Goal: Transaction & Acquisition: Book appointment/travel/reservation

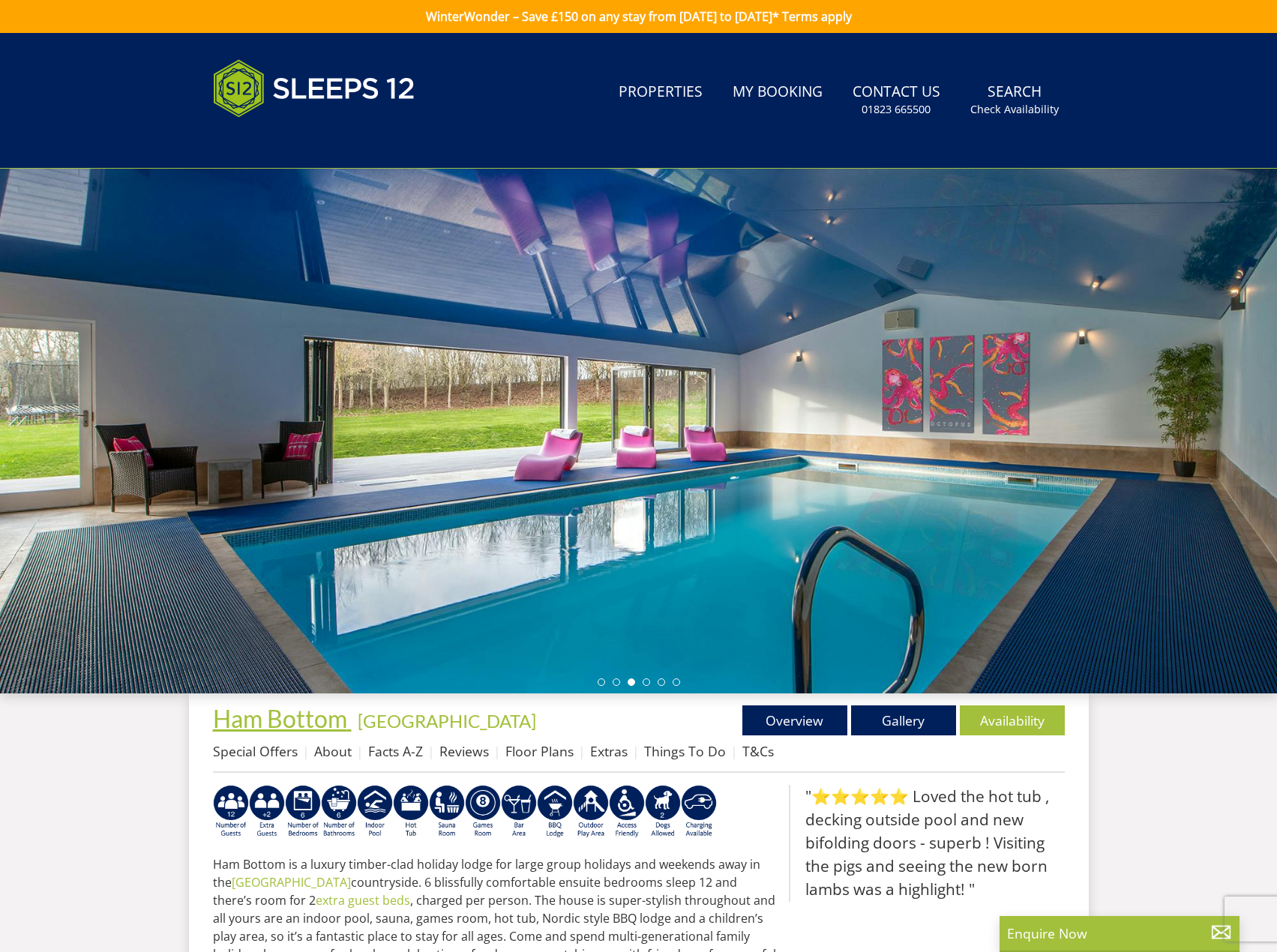
click at [258, 726] on span "Ham Bottom" at bounding box center [279, 717] width 134 height 29
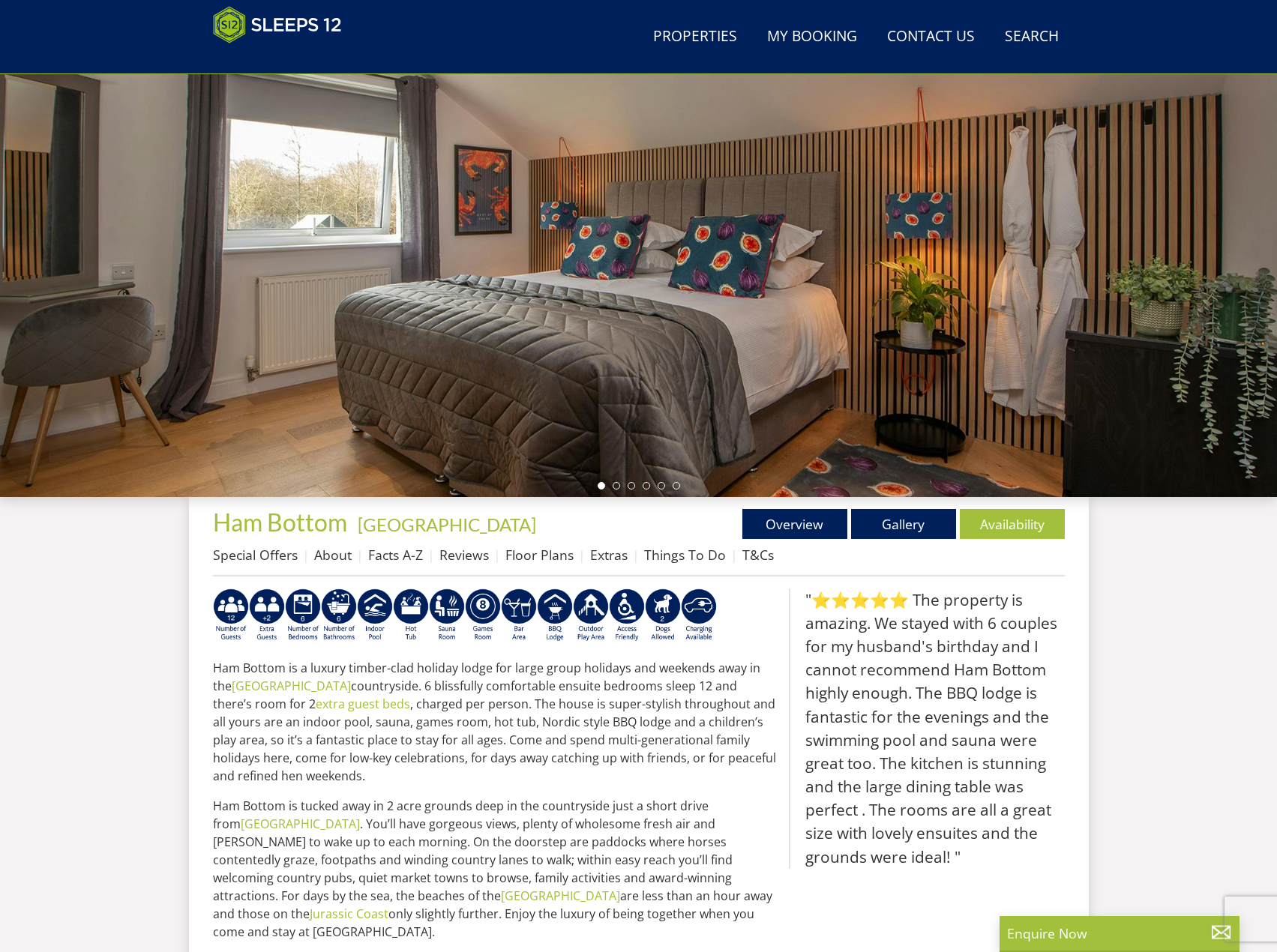
scroll to position [210, 0]
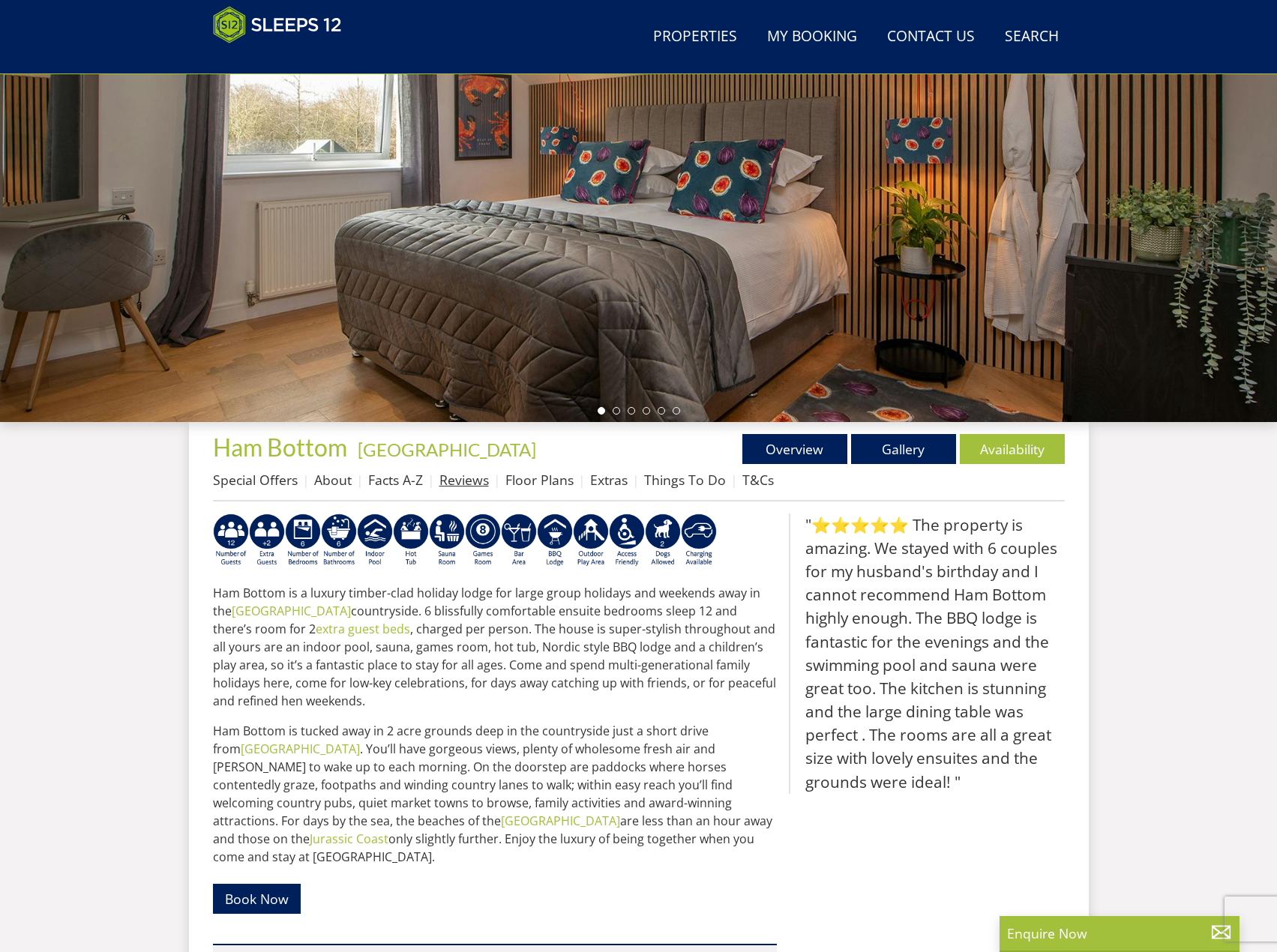
click at [450, 487] on link "Reviews" at bounding box center [464, 480] width 50 height 18
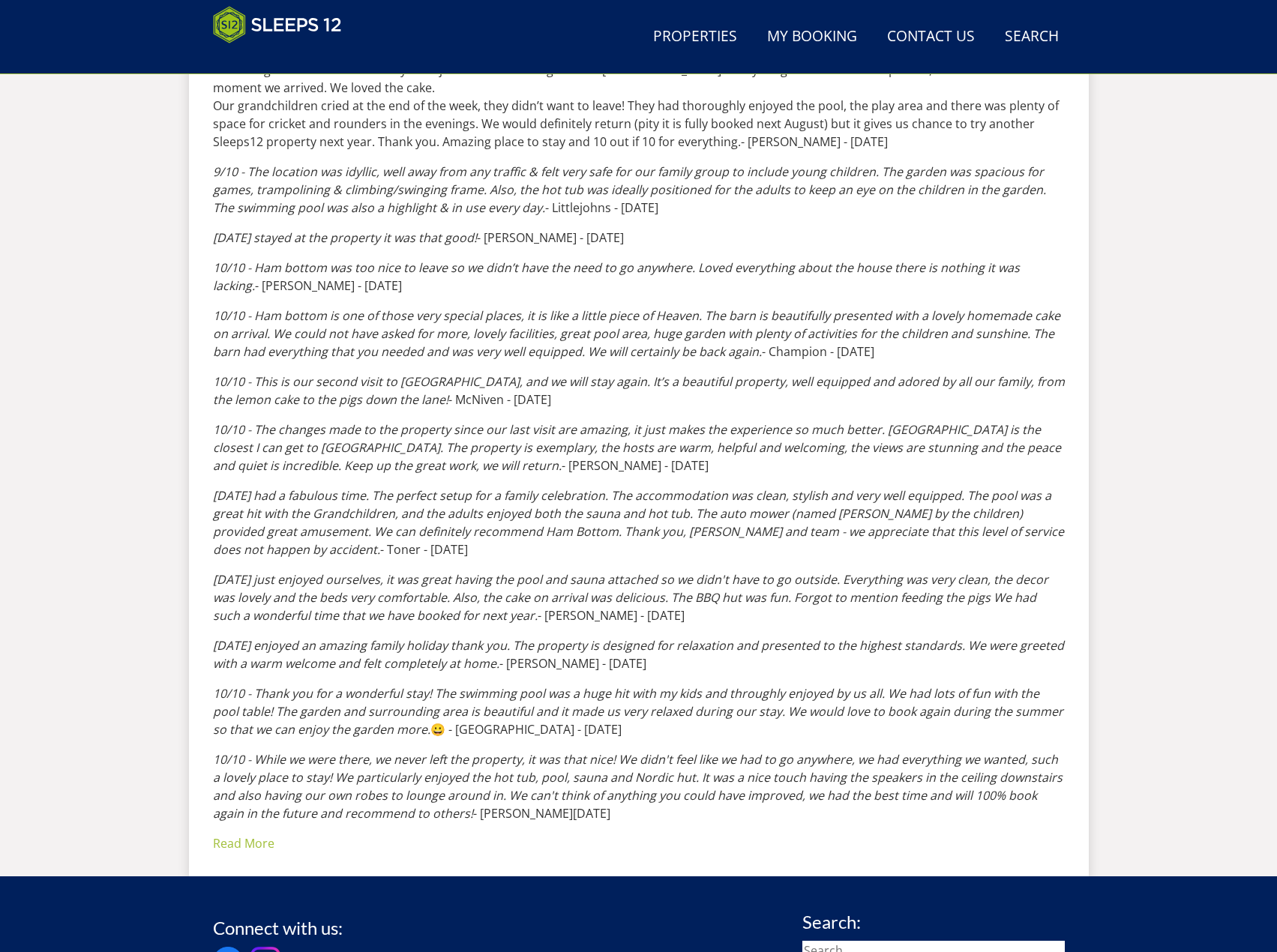
scroll to position [961, 0]
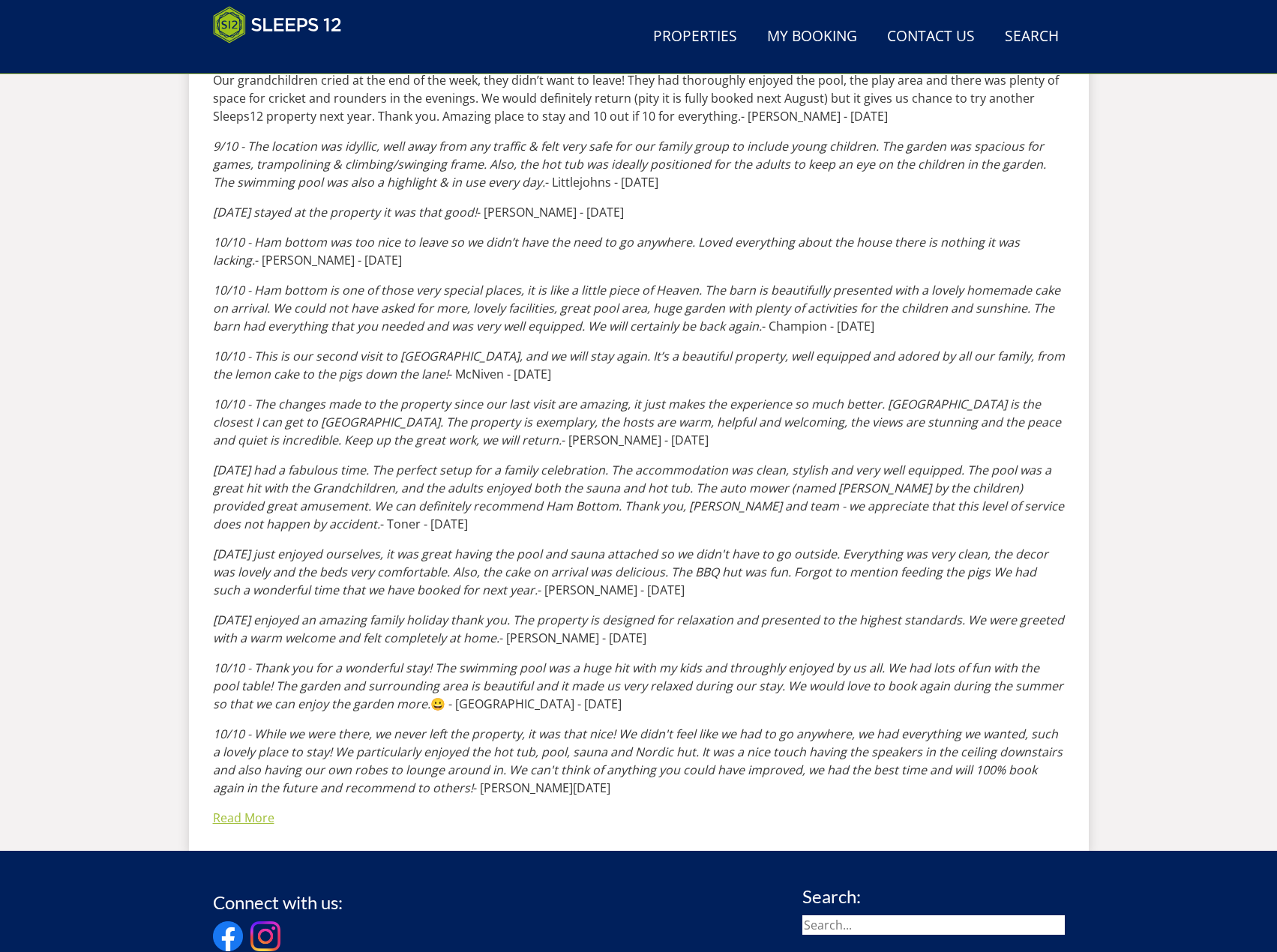
click at [253, 818] on link "Read More" at bounding box center [243, 818] width 62 height 17
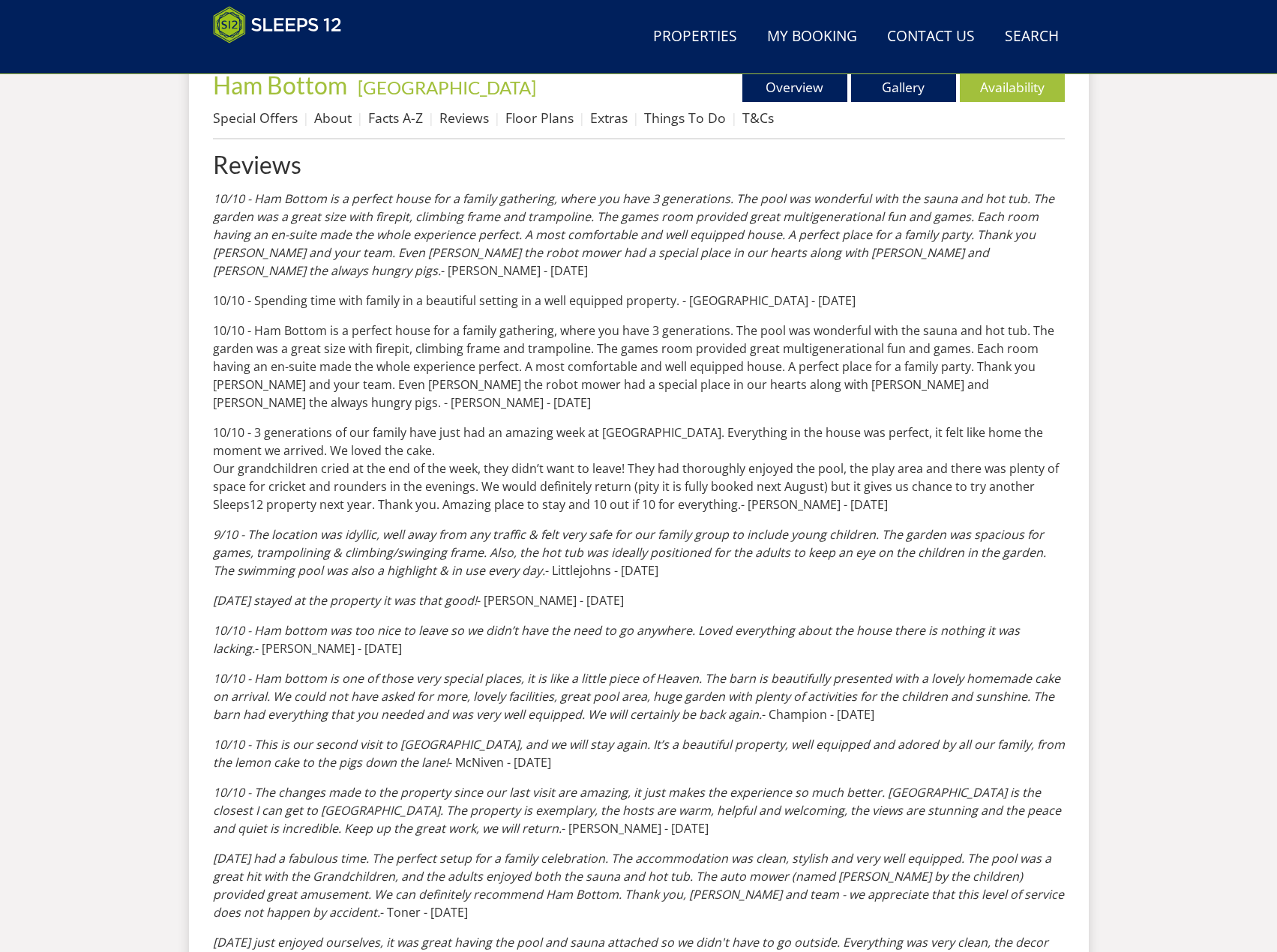
scroll to position [460, 0]
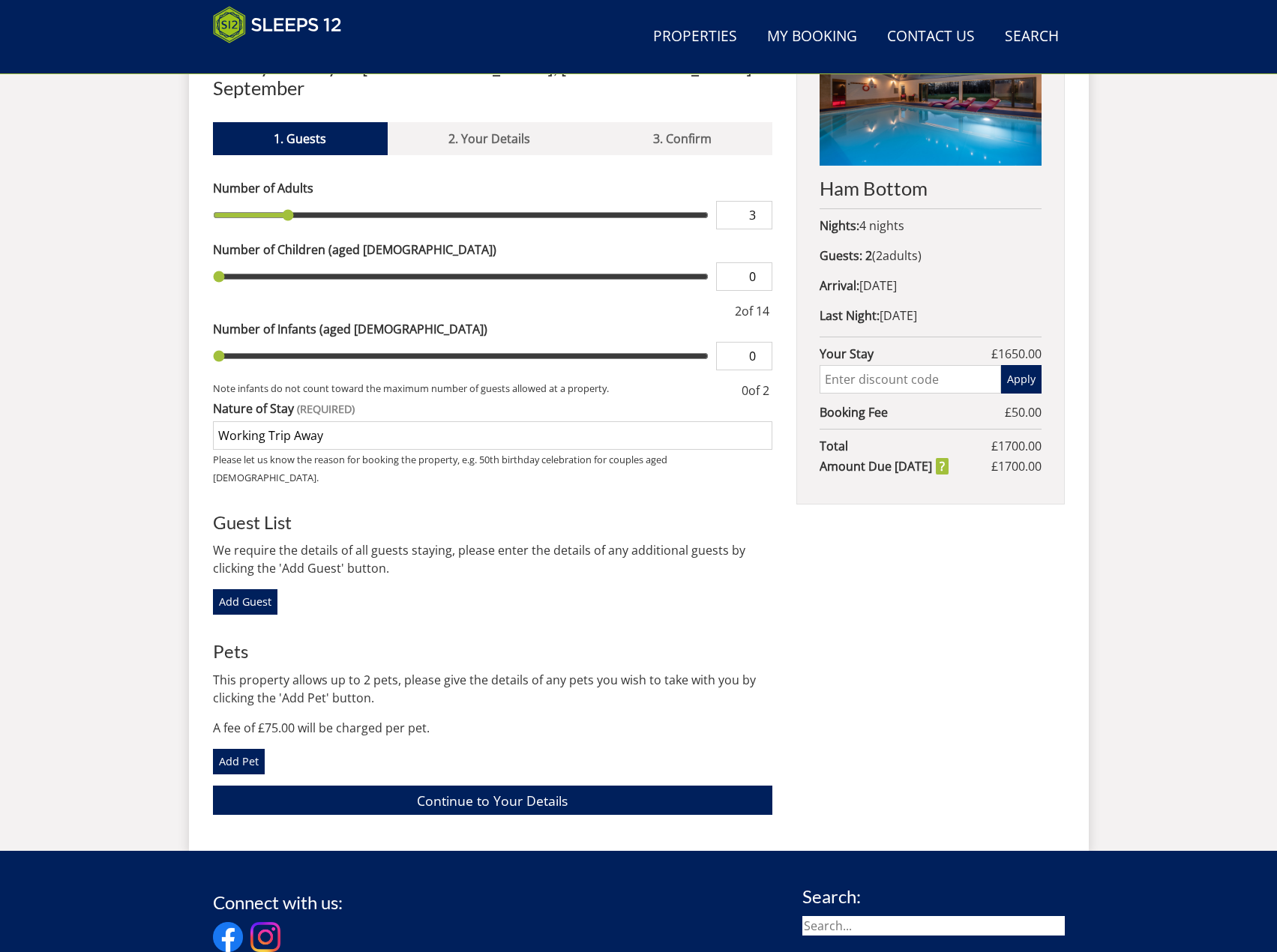
type input "3"
click at [760, 201] on input "3" at bounding box center [744, 215] width 57 height 29
type input "3"
type input "4"
click at [760, 201] on input "4" at bounding box center [744, 215] width 57 height 29
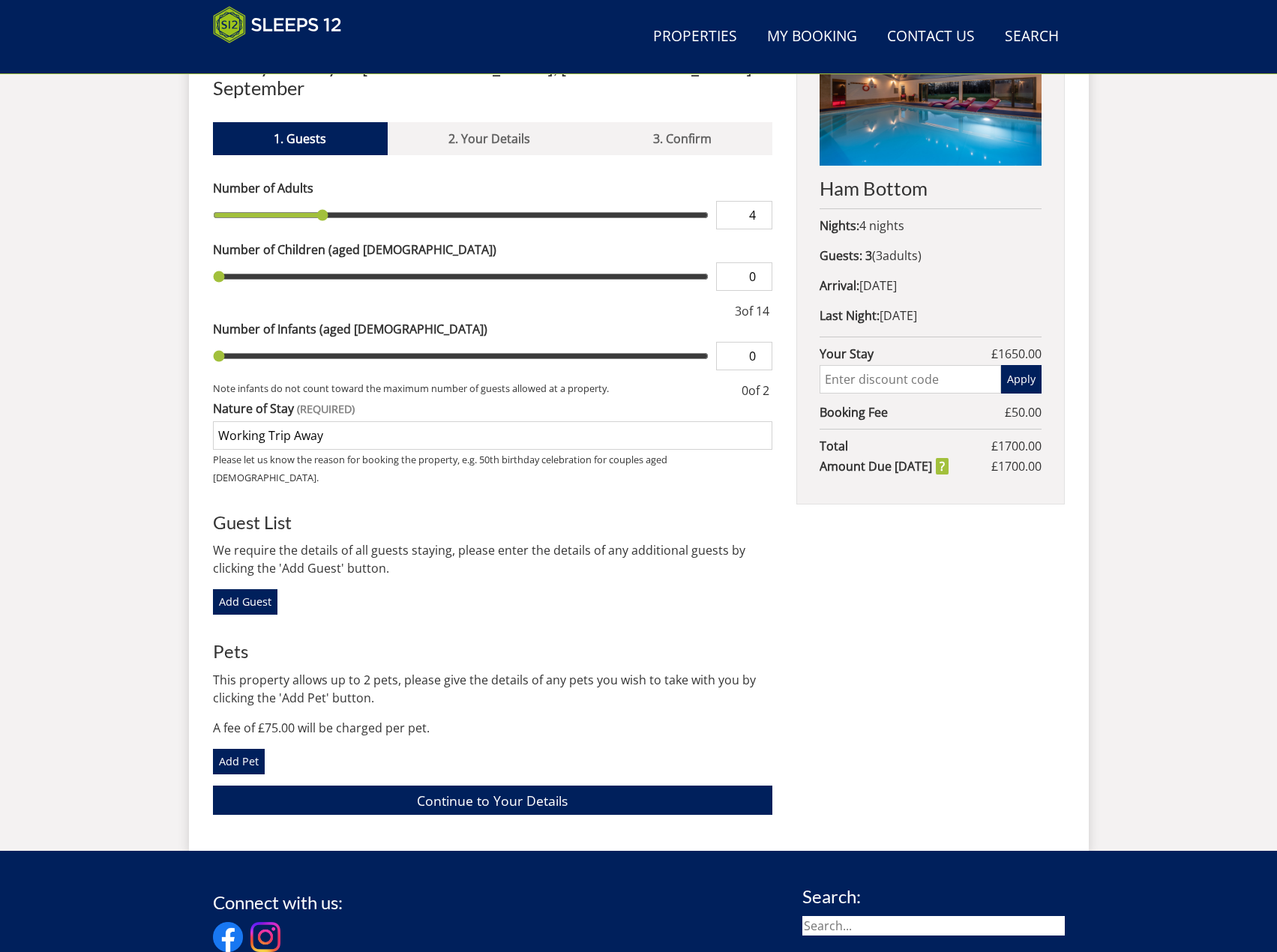
type input "4"
type input "5"
click at [760, 201] on input "5" at bounding box center [744, 215] width 57 height 29
type input "5"
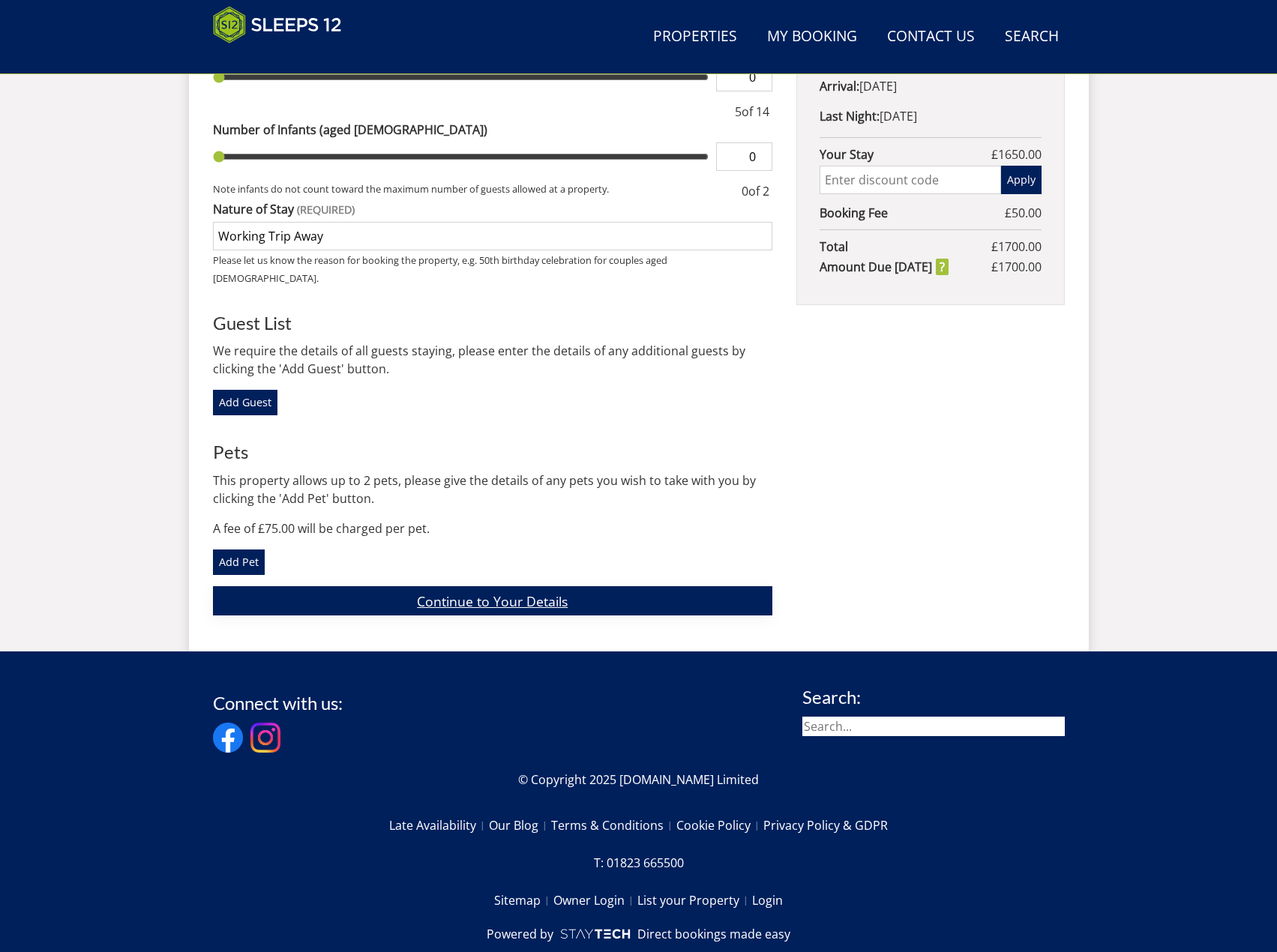
click at [453, 586] on link "Continue to Your Details" at bounding box center [493, 600] width 560 height 29
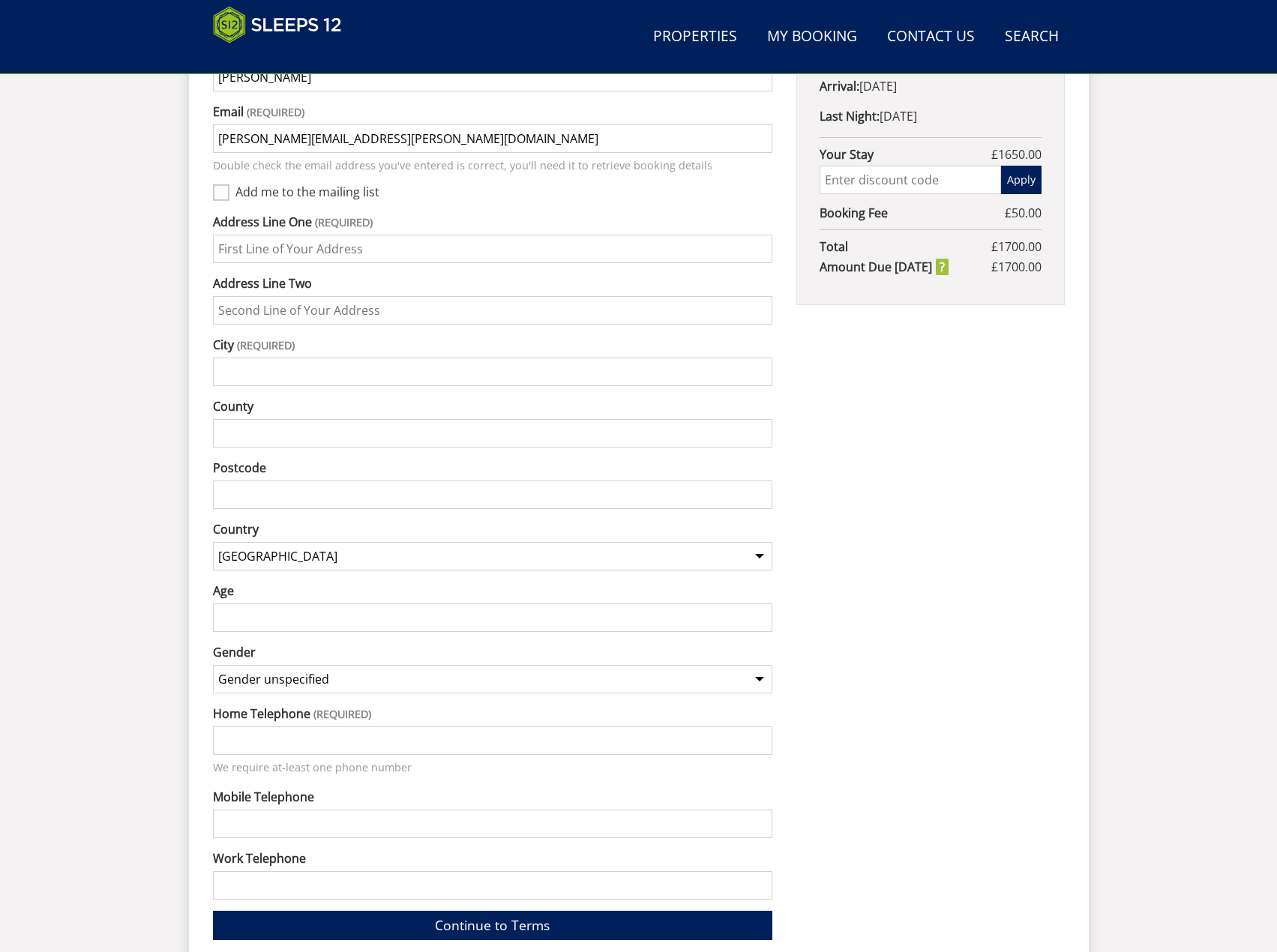
scroll to position [644, 0]
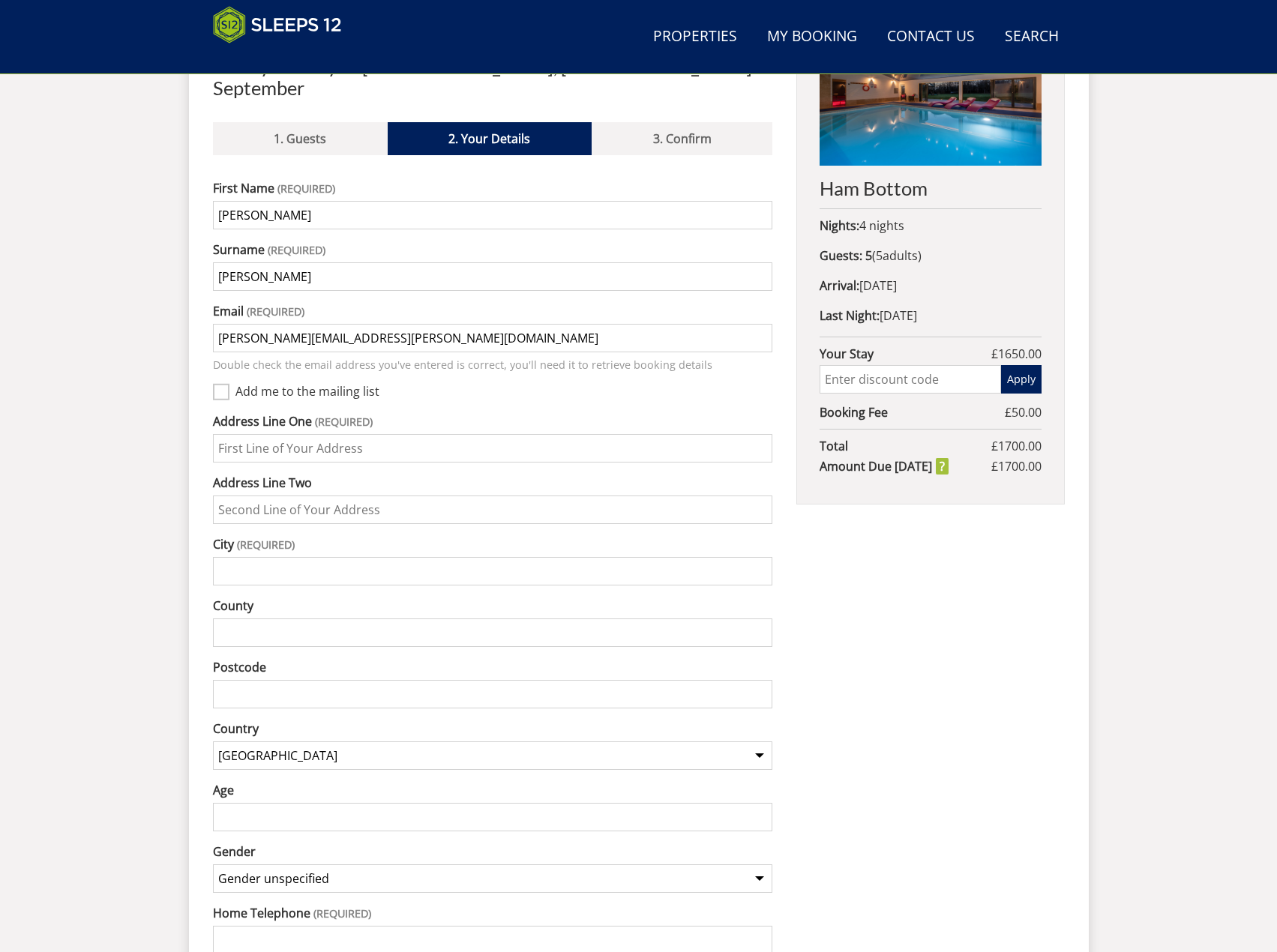
click at [294, 208] on body "WinterWonder – Save £150 on any stay from [DATE] to [DATE]* Terms apply Search …" at bounding box center [638, 435] width 1277 height 2158
drag, startPoint x: 282, startPoint y: 198, endPoint x: 206, endPoint y: 198, distance: 76.0
click at [206, 198] on div "Welcome! To confirm your booking offer please fill in the form below: Book your…" at bounding box center [638, 575] width 899 height 1152
type input "[PERSON_NAME]"
type input "Raine"
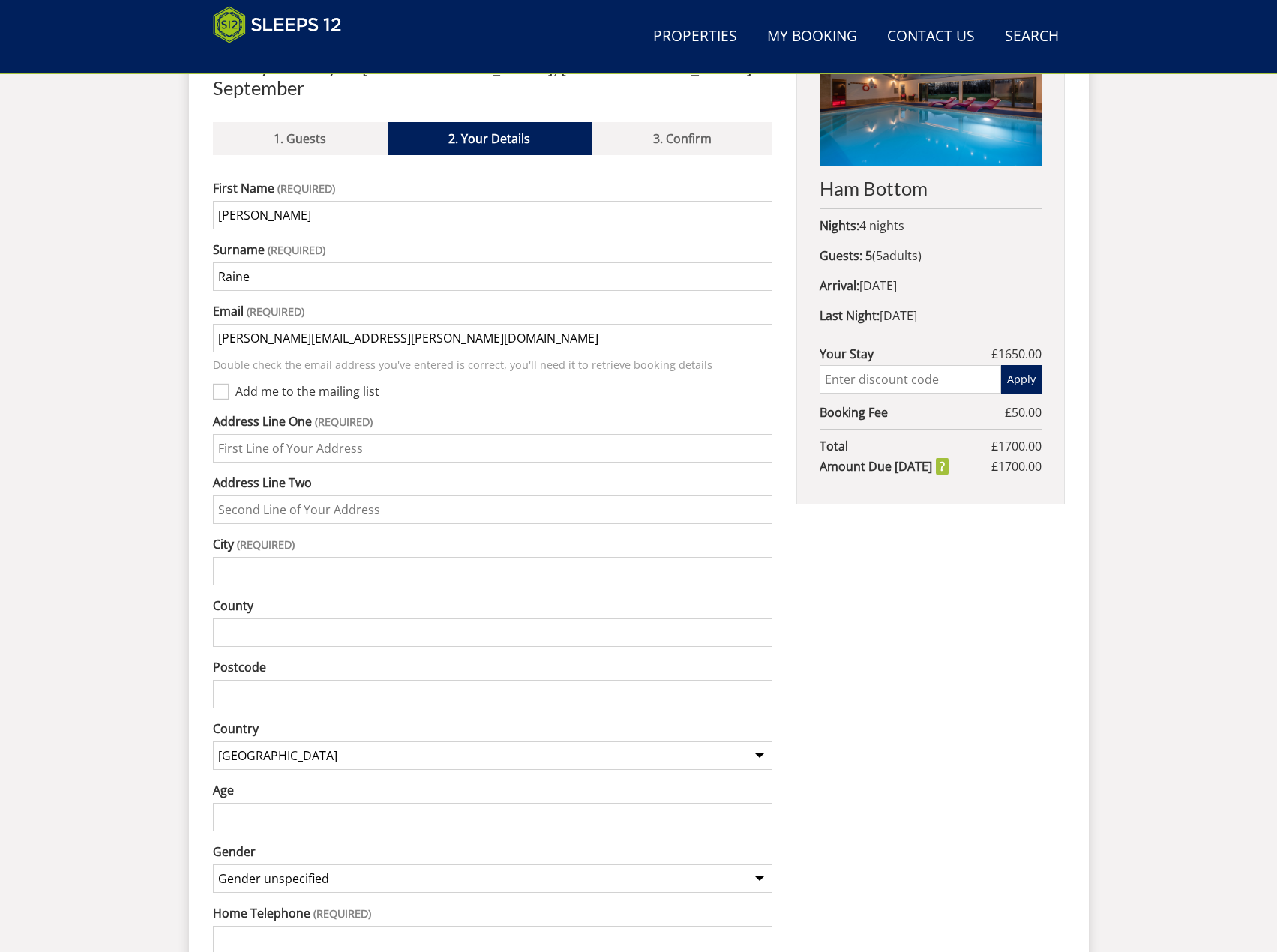
drag, startPoint x: 308, startPoint y: 316, endPoint x: 222, endPoint y: 315, distance: 86.0
click at [222, 324] on input "[PERSON_NAME][EMAIL_ADDRESS][PERSON_NAME][DOMAIN_NAME]" at bounding box center [493, 338] width 560 height 29
type input "[PERSON_NAME][EMAIL_ADDRESS][DOMAIN_NAME]"
click at [366, 434] on input "Address Line One" at bounding box center [493, 448] width 560 height 29
type input "35 [GEOGRAPHIC_DATA]"
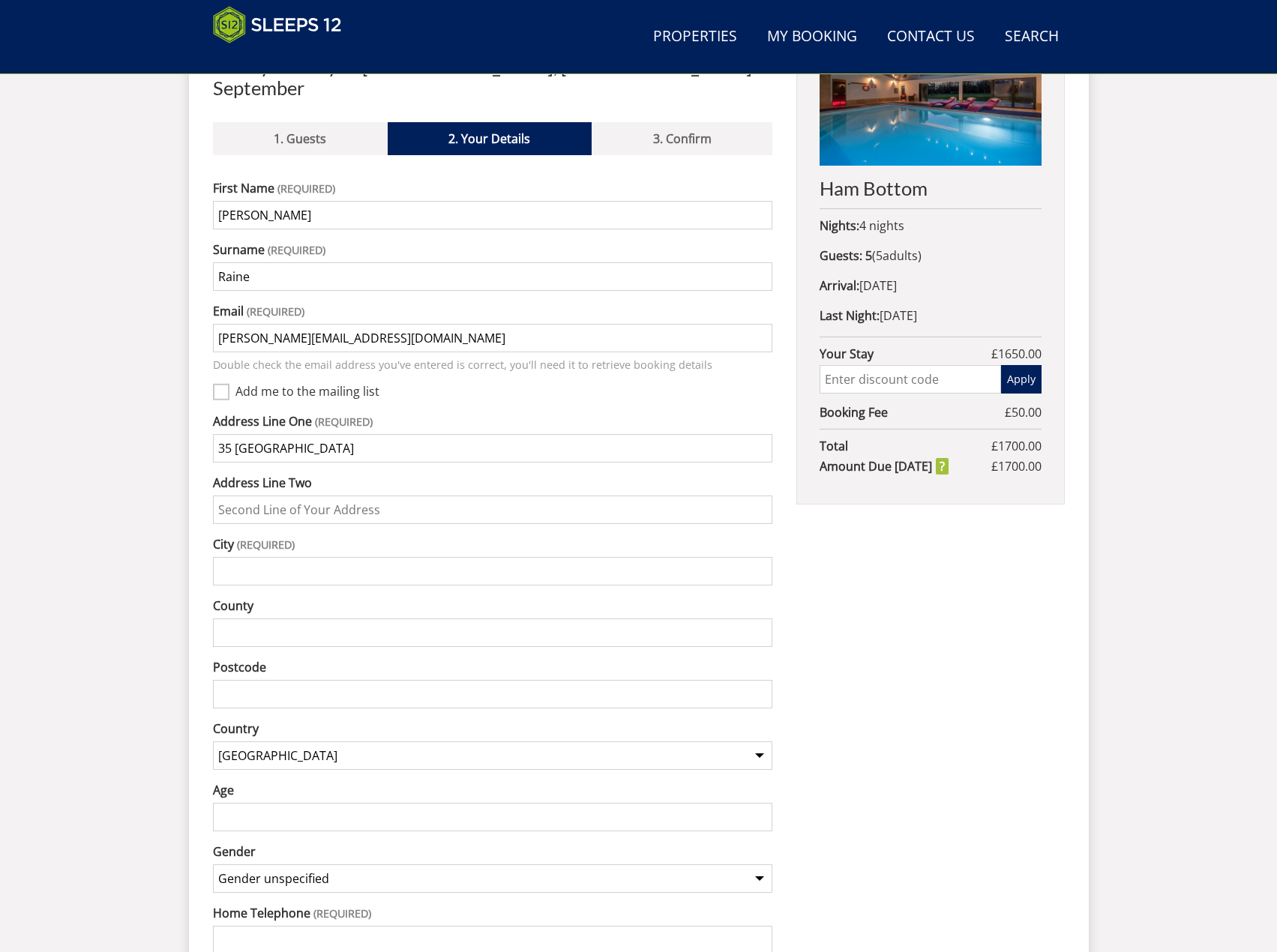
click at [395, 496] on input "Address Line Two" at bounding box center [493, 510] width 560 height 29
type input "B"
type input "Bishops Tawton"
type input "barnstap"
type input "Barnstaple"
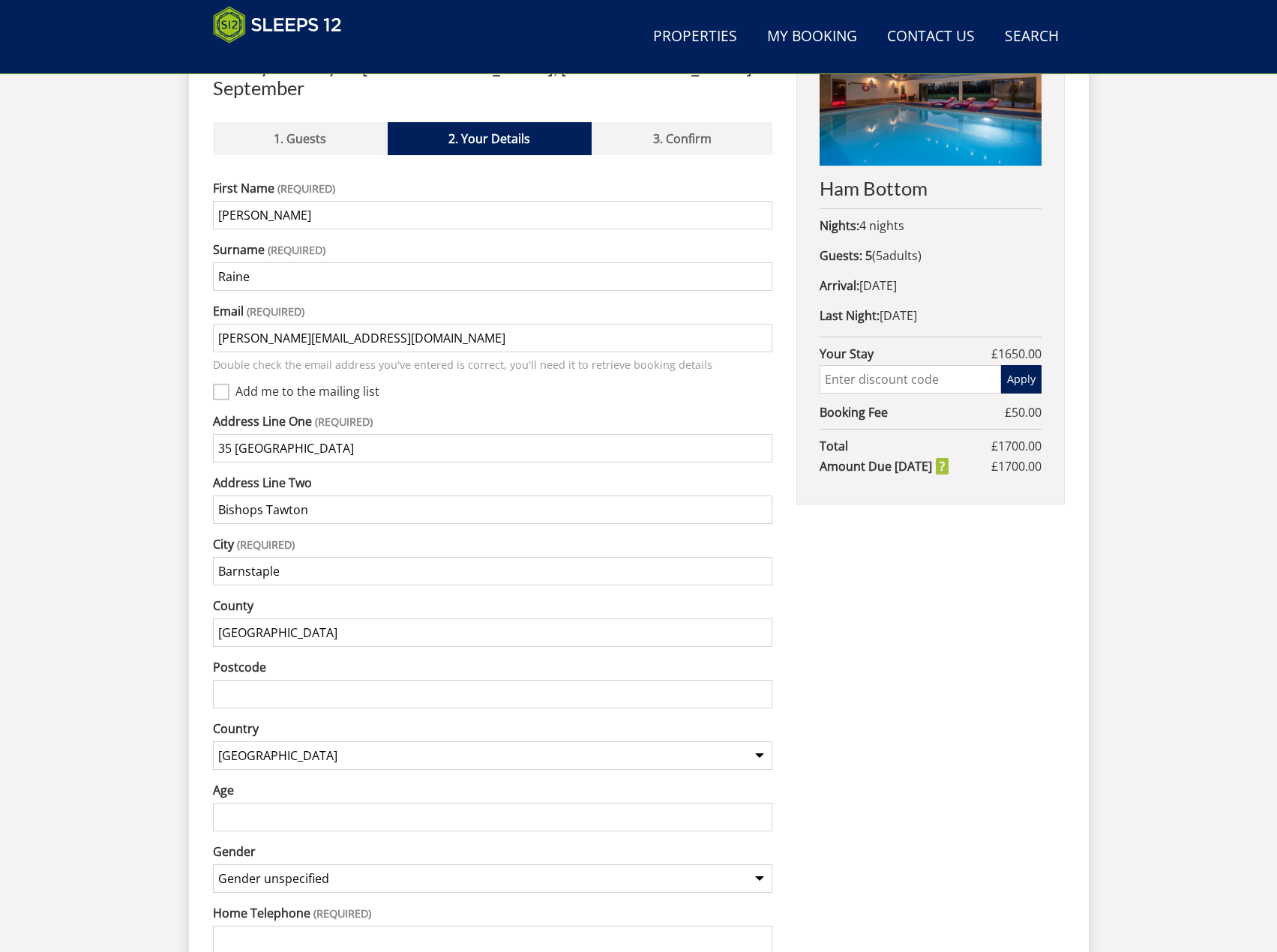
type input "[GEOGRAPHIC_DATA]"
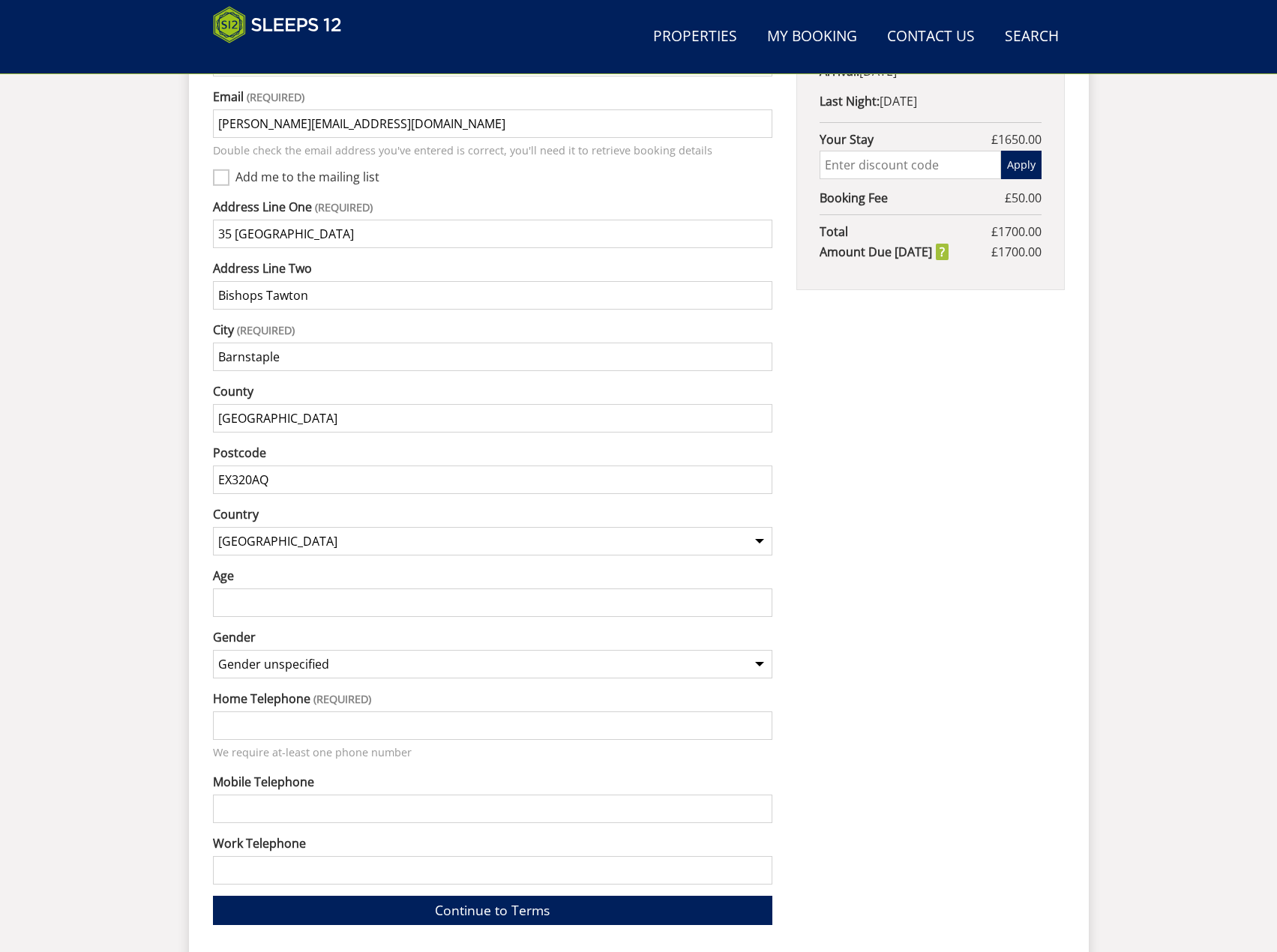
scroll to position [893, 0]
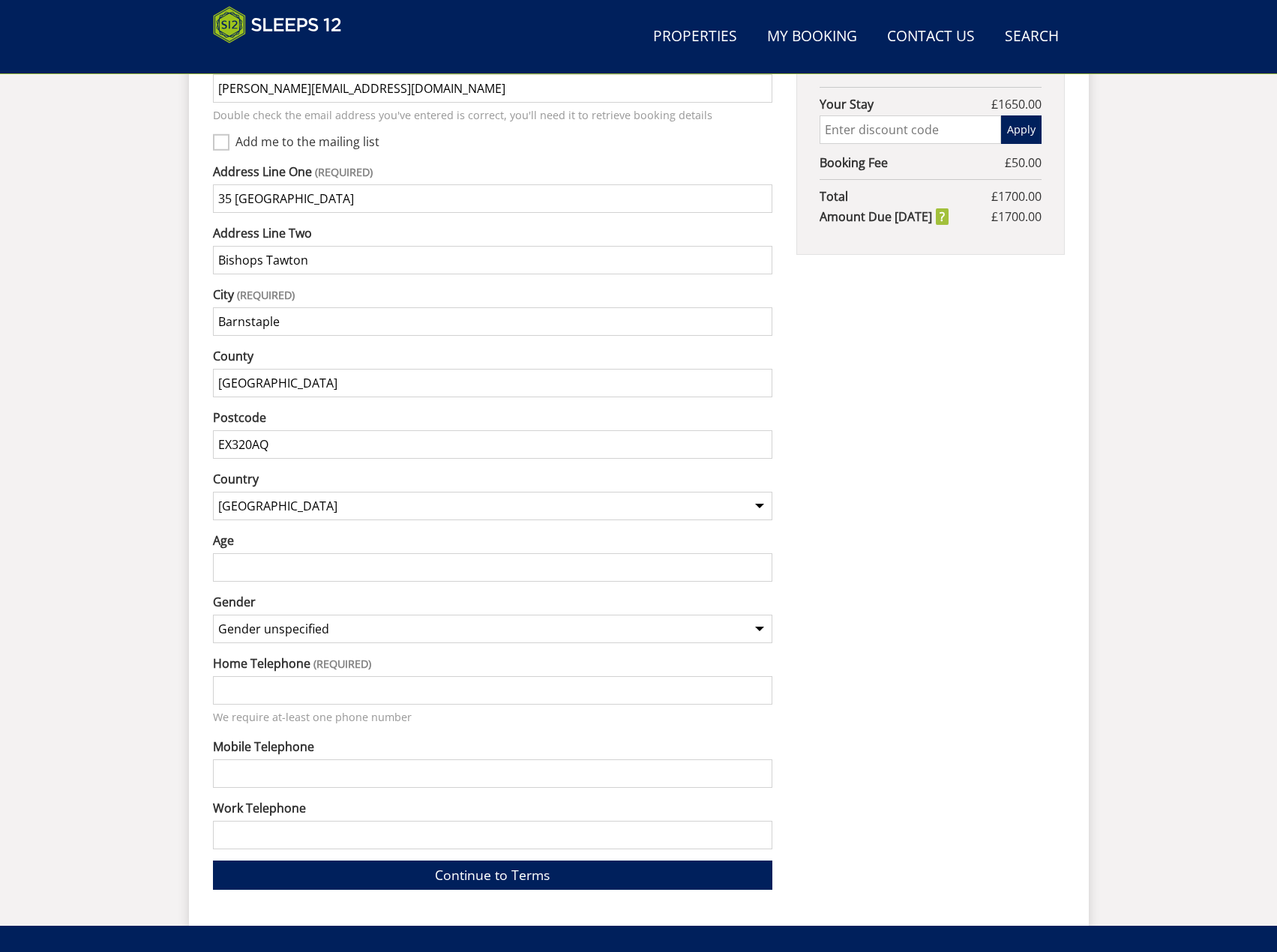
type input "EX320AQ"
click at [313, 615] on select "Gender unspecified Gender [DEMOGRAPHIC_DATA] Gender [DEMOGRAPHIC_DATA]" at bounding box center [493, 629] width 560 height 29
select select "gender_[DEMOGRAPHIC_DATA]"
click at [213, 615] on select "Gender unspecified Gender [DEMOGRAPHIC_DATA] Gender [DEMOGRAPHIC_DATA]" at bounding box center [493, 629] width 560 height 29
click at [307, 655] on div "Home Telephone We require at-least one phone number" at bounding box center [493, 691] width 560 height 72
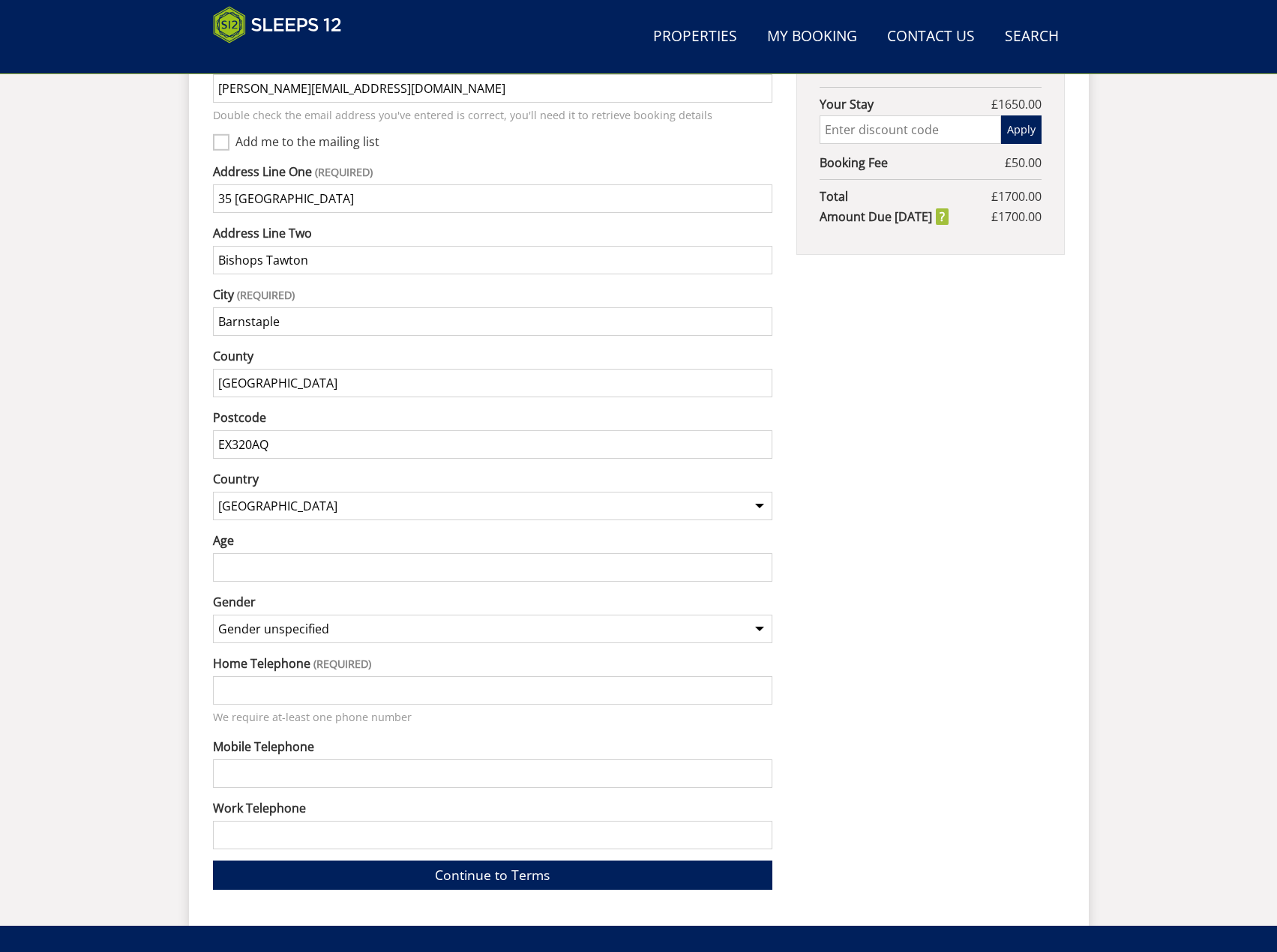
click at [307, 677] on input "Home Telephone" at bounding box center [493, 691] width 560 height 29
click at [293, 677] on input "Home Telephone" at bounding box center [493, 691] width 560 height 29
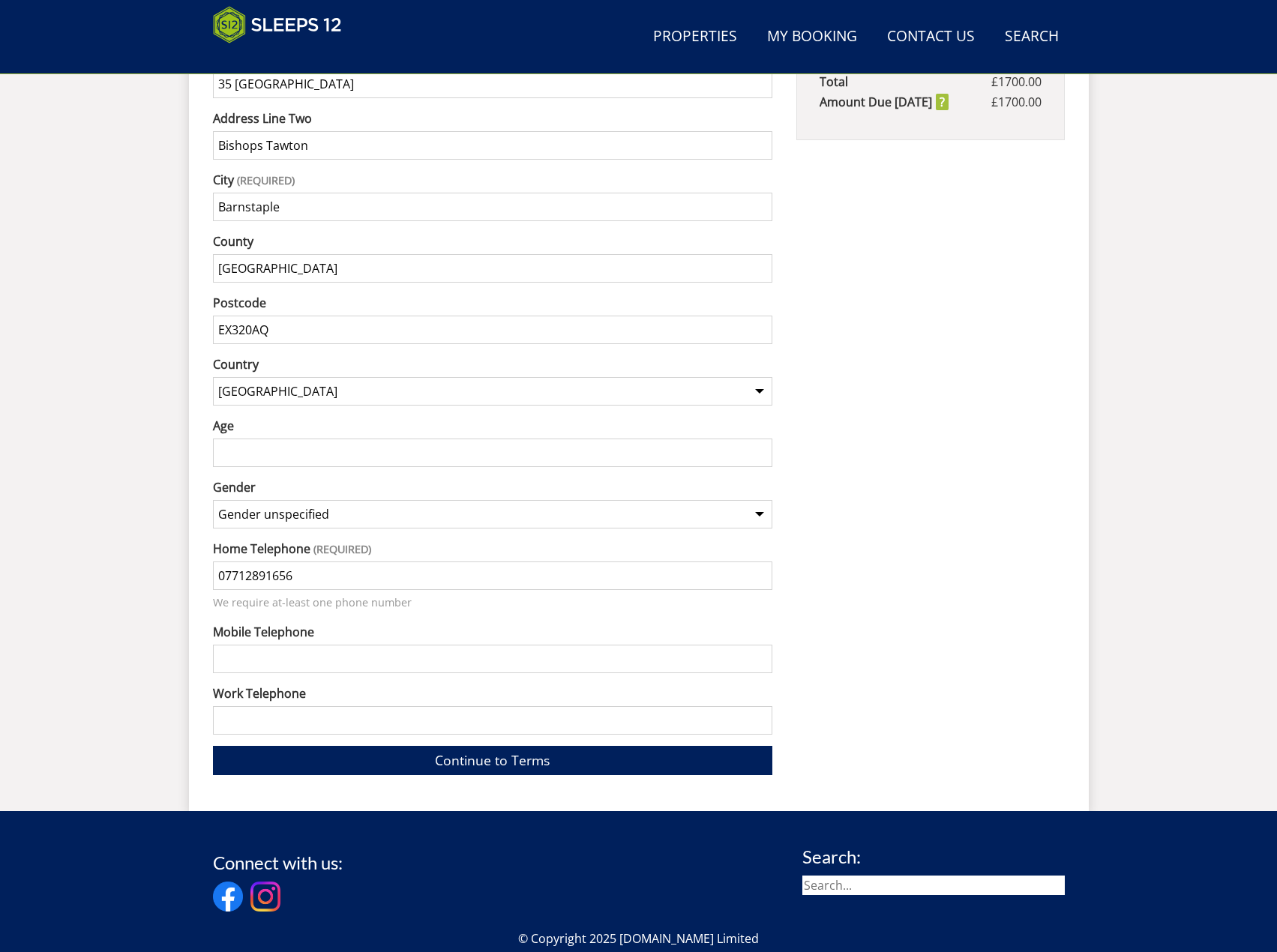
scroll to position [1144, 0]
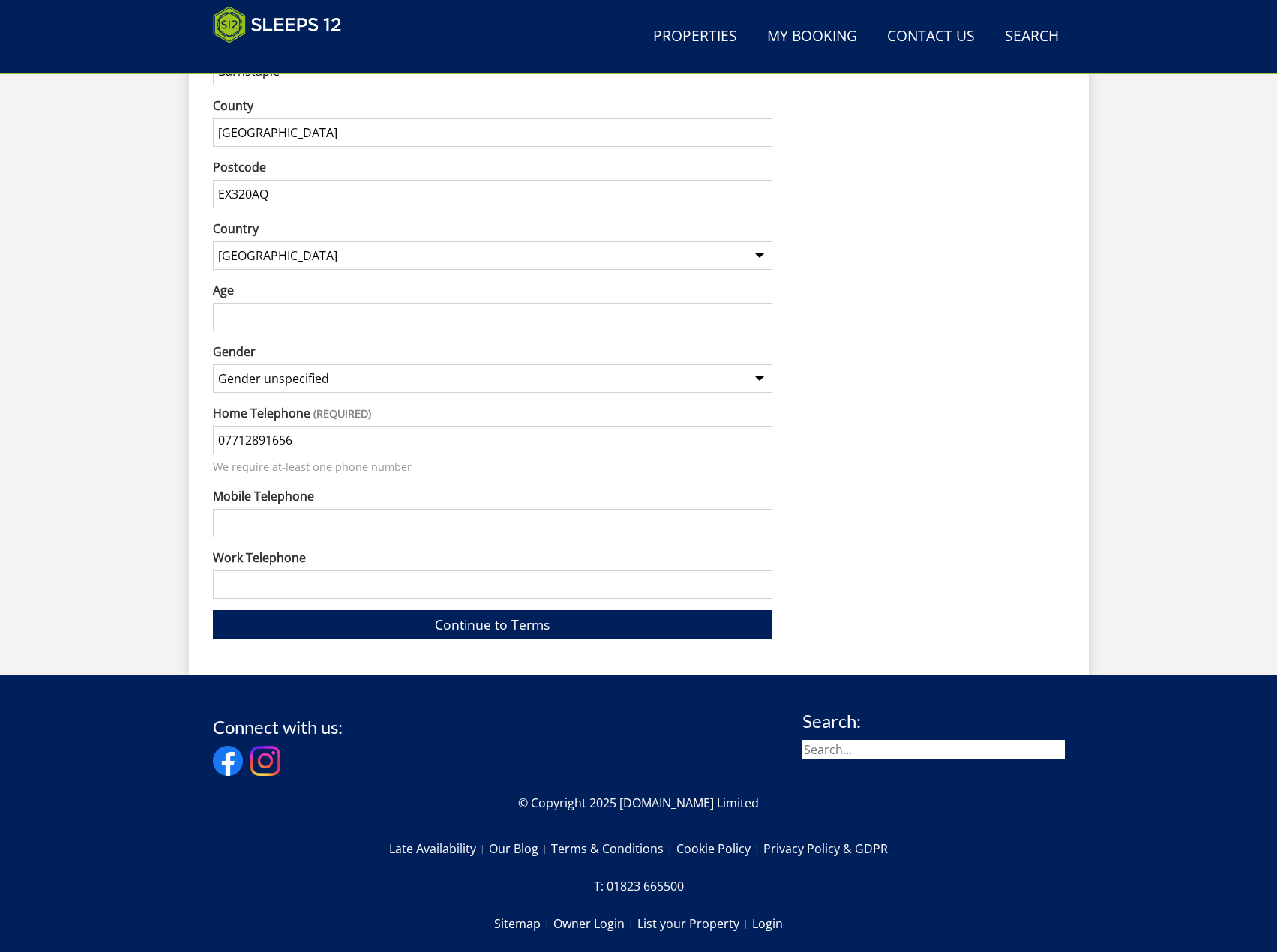
type input "07712891656"
click at [294, 570] on input "Work Telephone" at bounding box center [493, 584] width 560 height 29
type input "01273287114"
click at [564, 610] on link "Continue to Terms" at bounding box center [493, 624] width 560 height 29
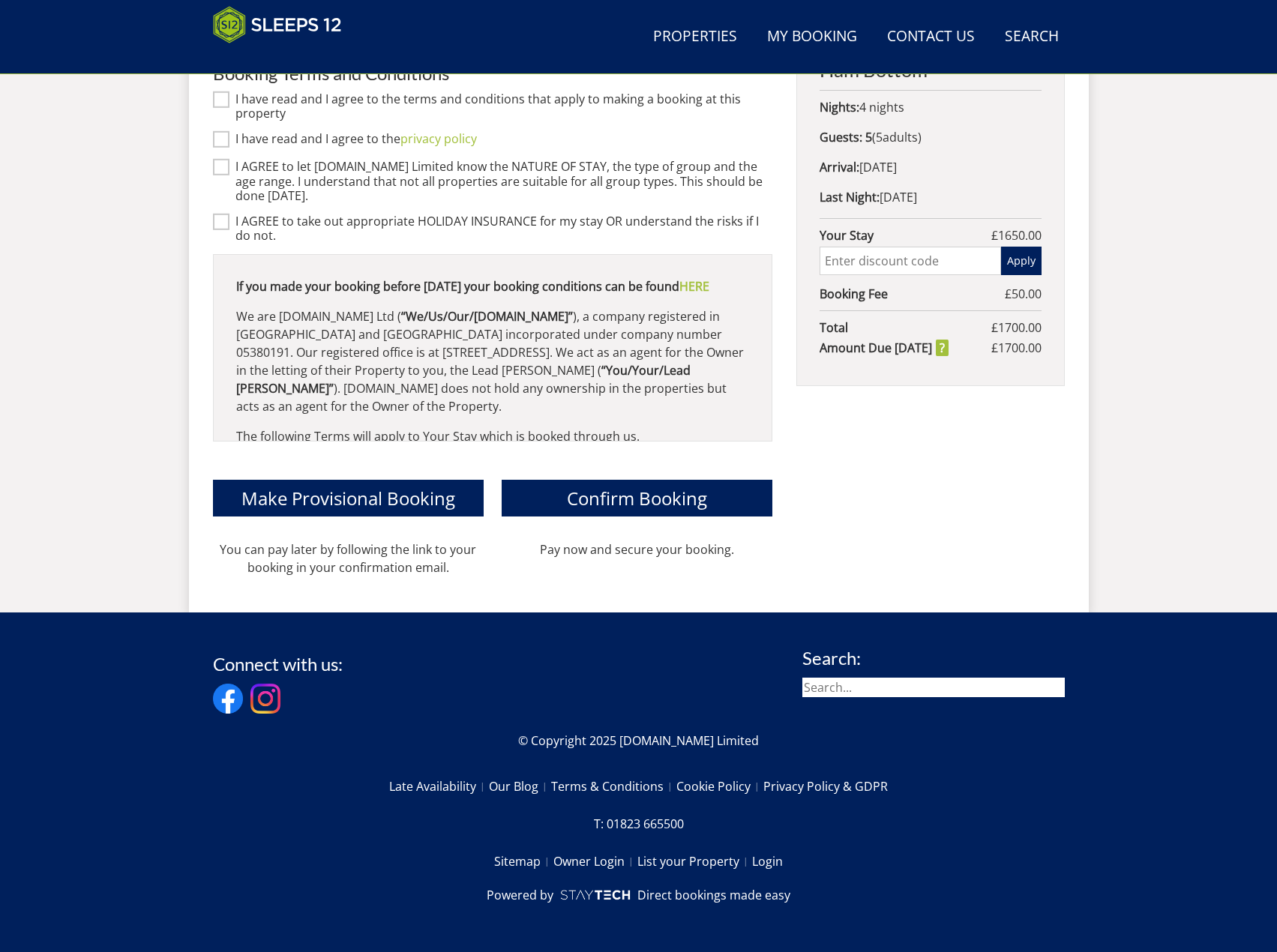
scroll to position [644, 0]
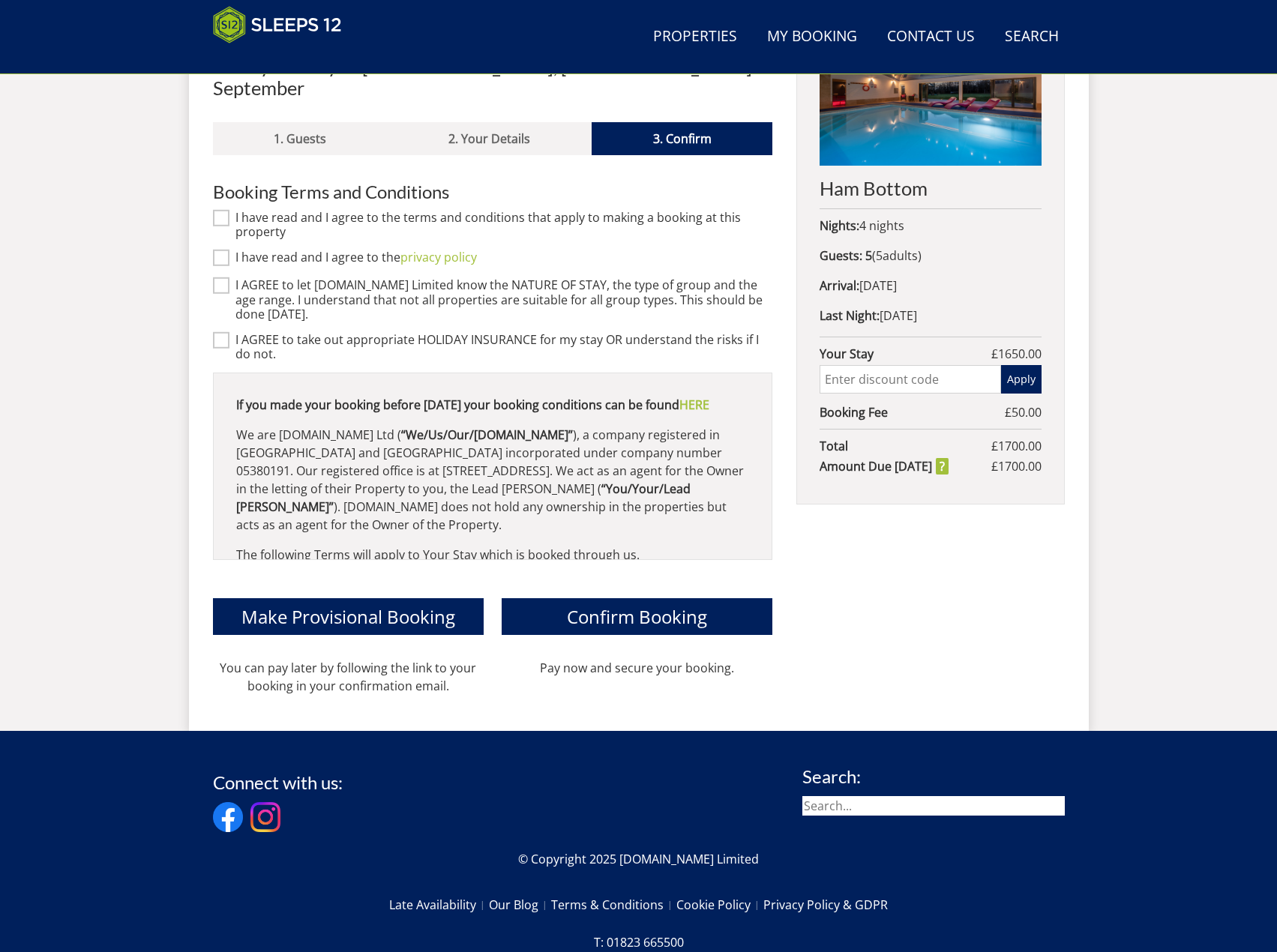
click at [228, 210] on input "I have read and I agree to the terms and conditions that apply to making a book…" at bounding box center [221, 218] width 17 height 17
checkbox input "true"
click at [221, 249] on input "I have read and I agree to the privacy policy" at bounding box center [221, 257] width 17 height 17
checkbox input "true"
click at [224, 277] on input "I AGREE to let [DOMAIN_NAME] Limited know the NATURE OF STAY, the type of group…" at bounding box center [221, 285] width 17 height 17
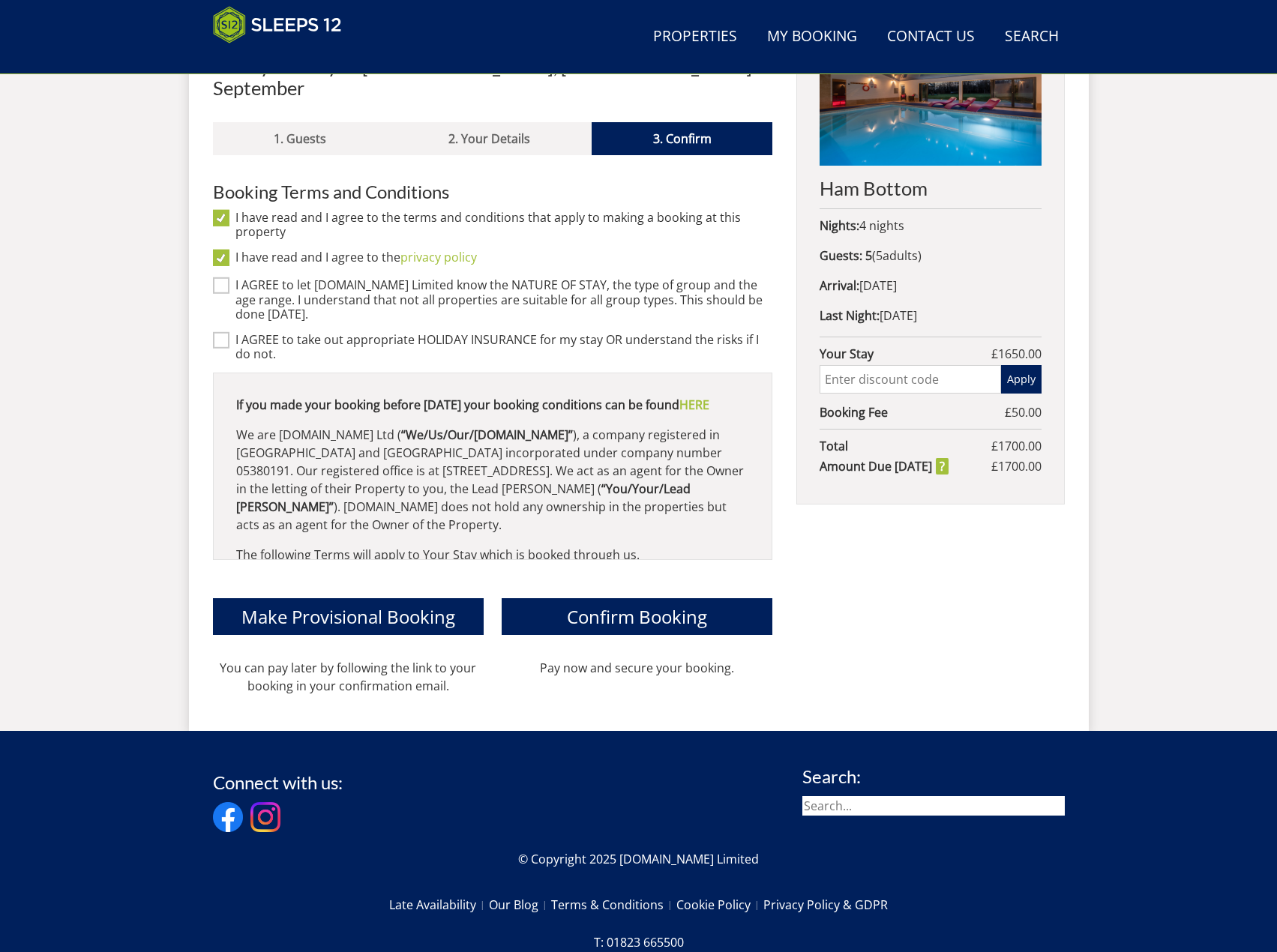
checkbox input "true"
click at [226, 332] on input "I AGREE to take out appropriate HOLIDAY INSURANCE for my stay OR understand the…" at bounding box center [221, 340] width 17 height 17
checkbox input "true"
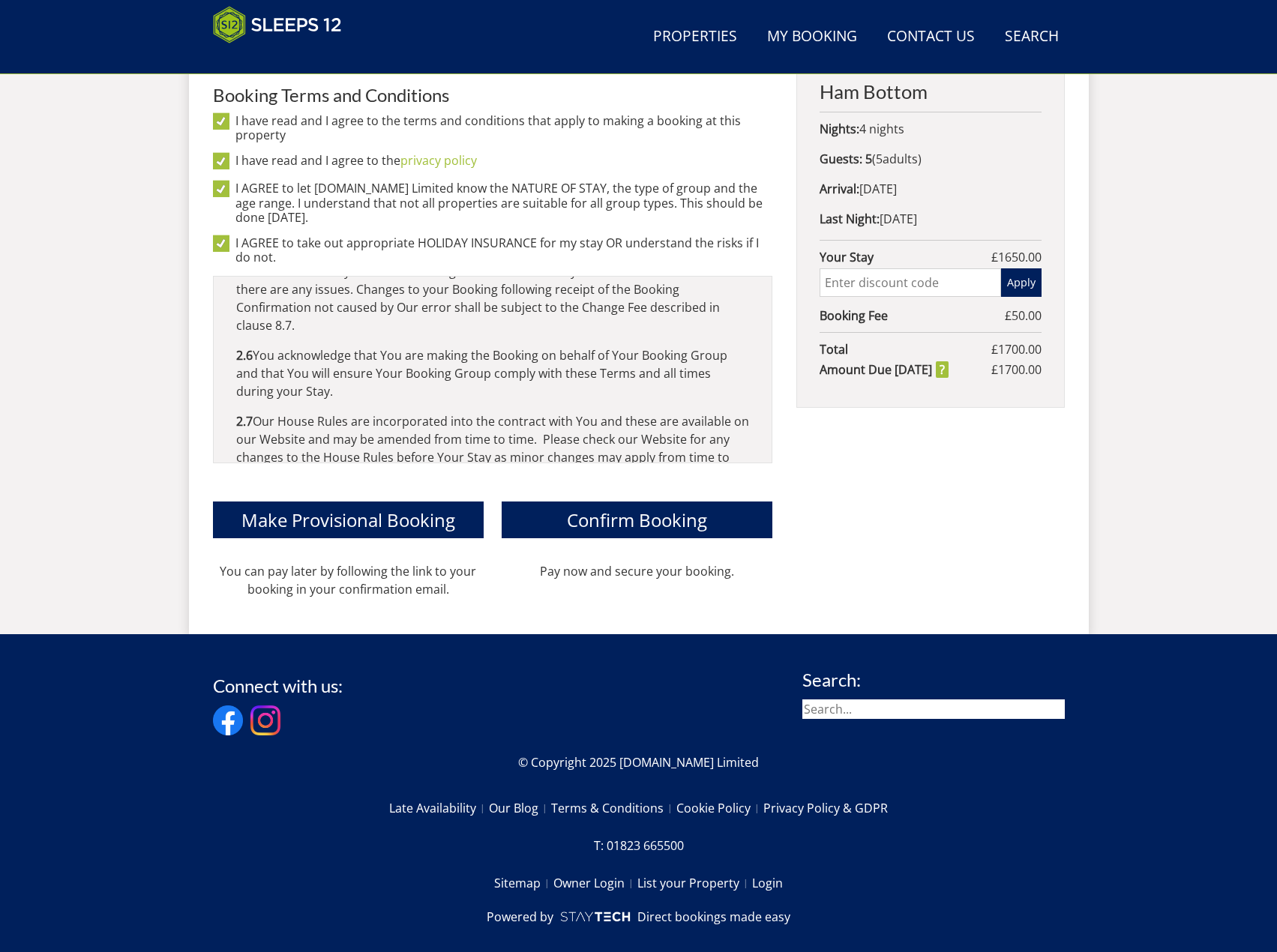
scroll to position [1999, 0]
click at [559, 502] on button "Confirm Booking" at bounding box center [637, 520] width 270 height 37
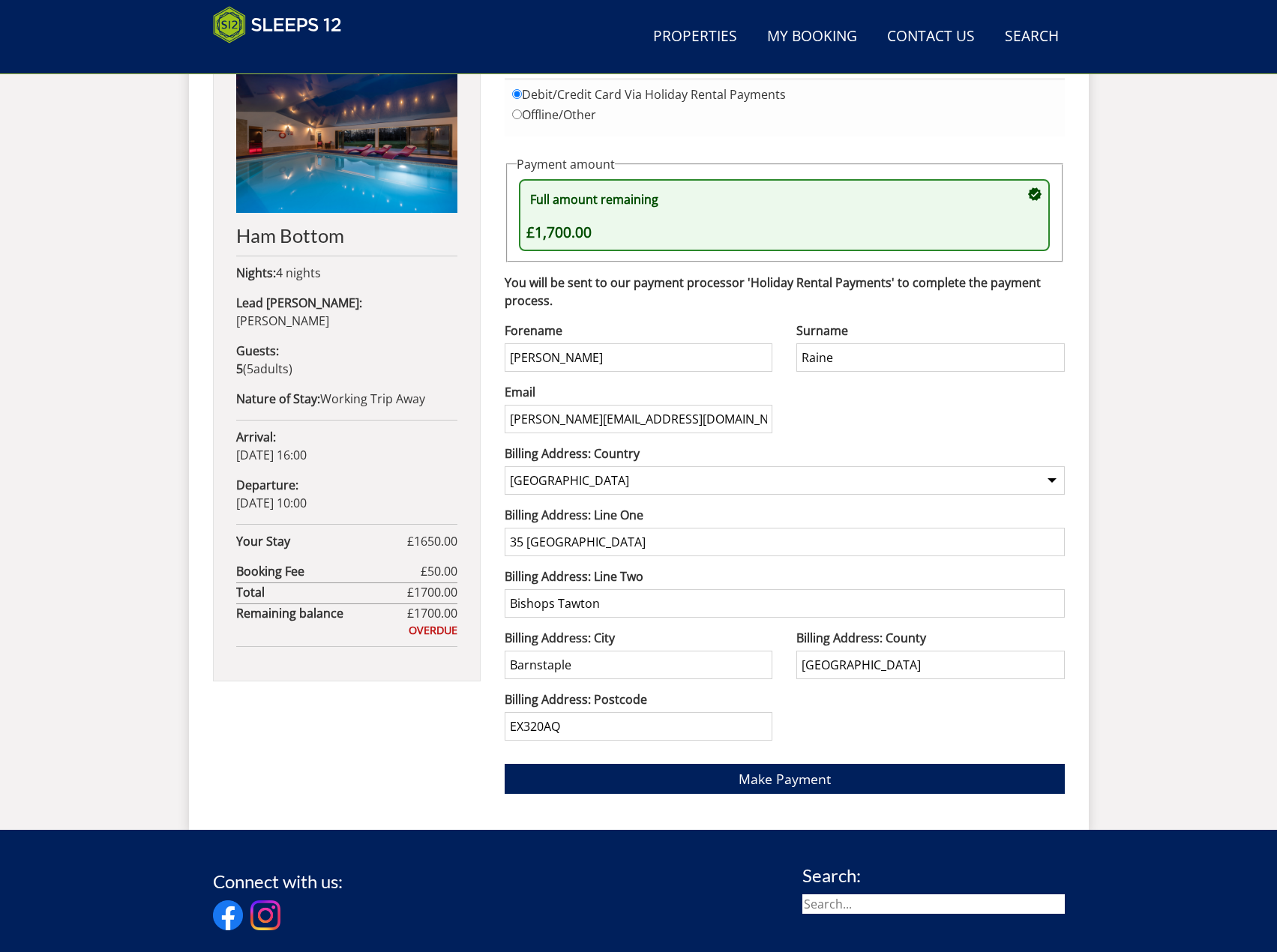
scroll to position [711, 0]
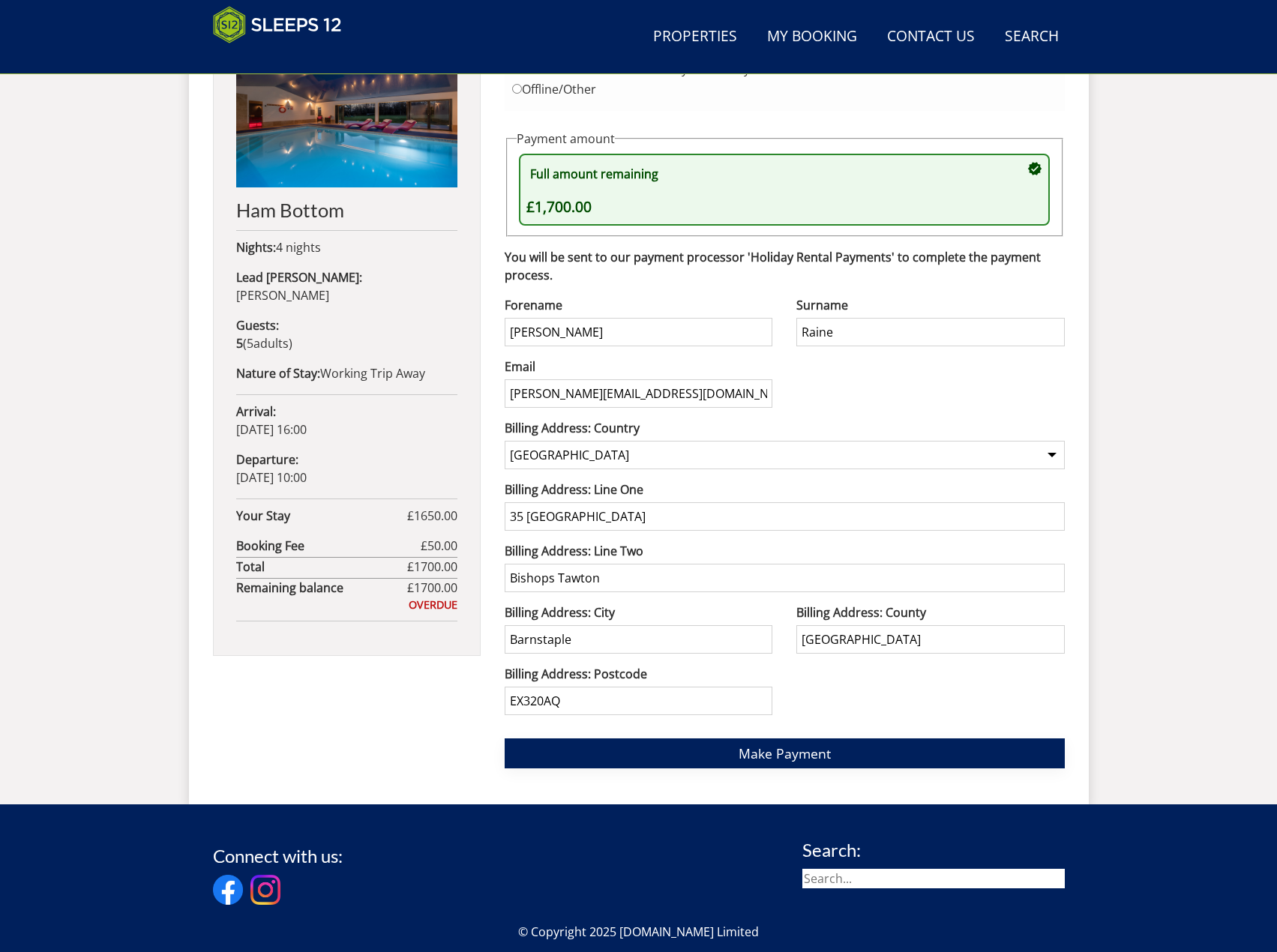
click at [741, 753] on span "Make Payment" at bounding box center [784, 753] width 92 height 18
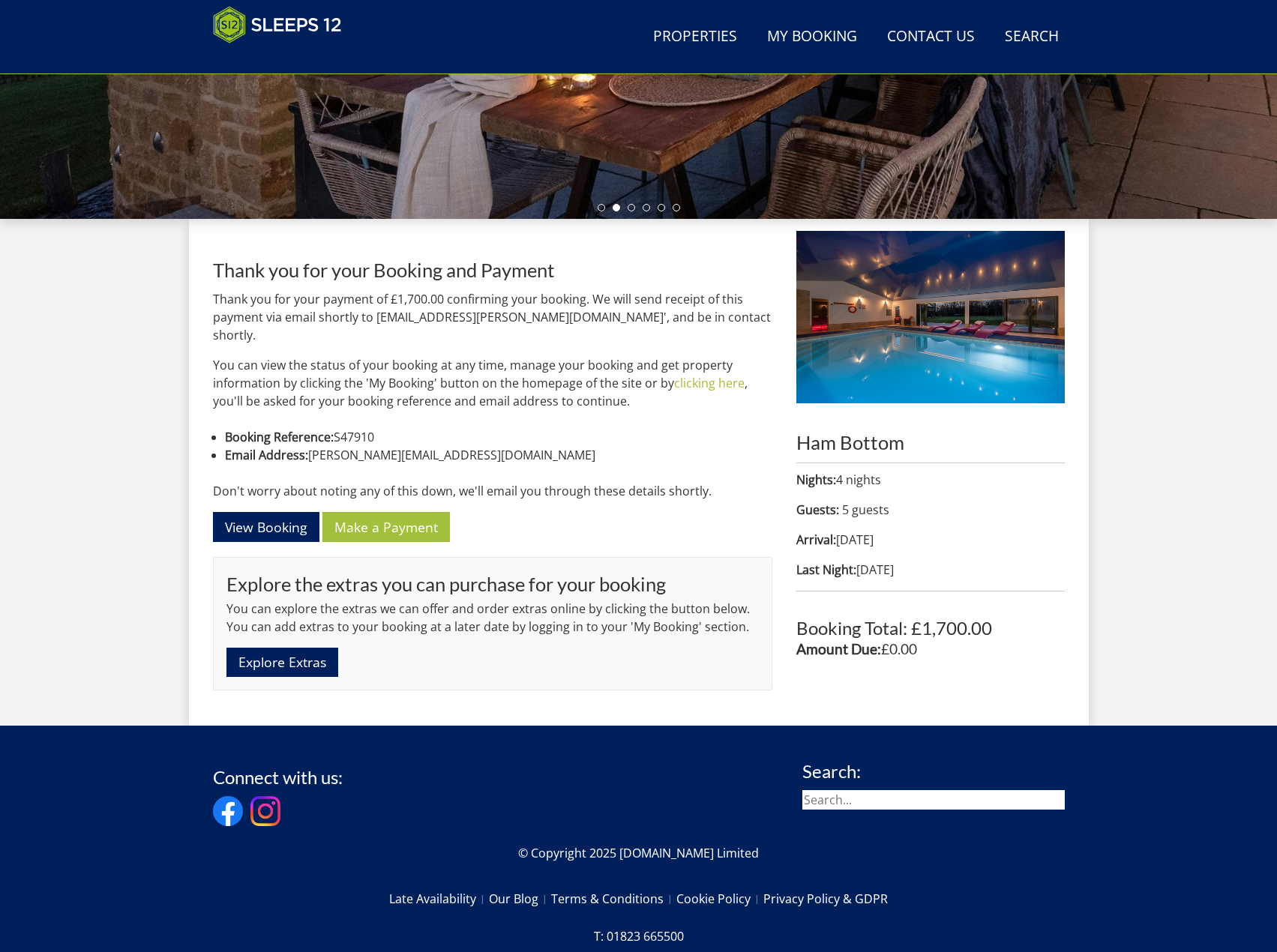
scroll to position [438, 0]
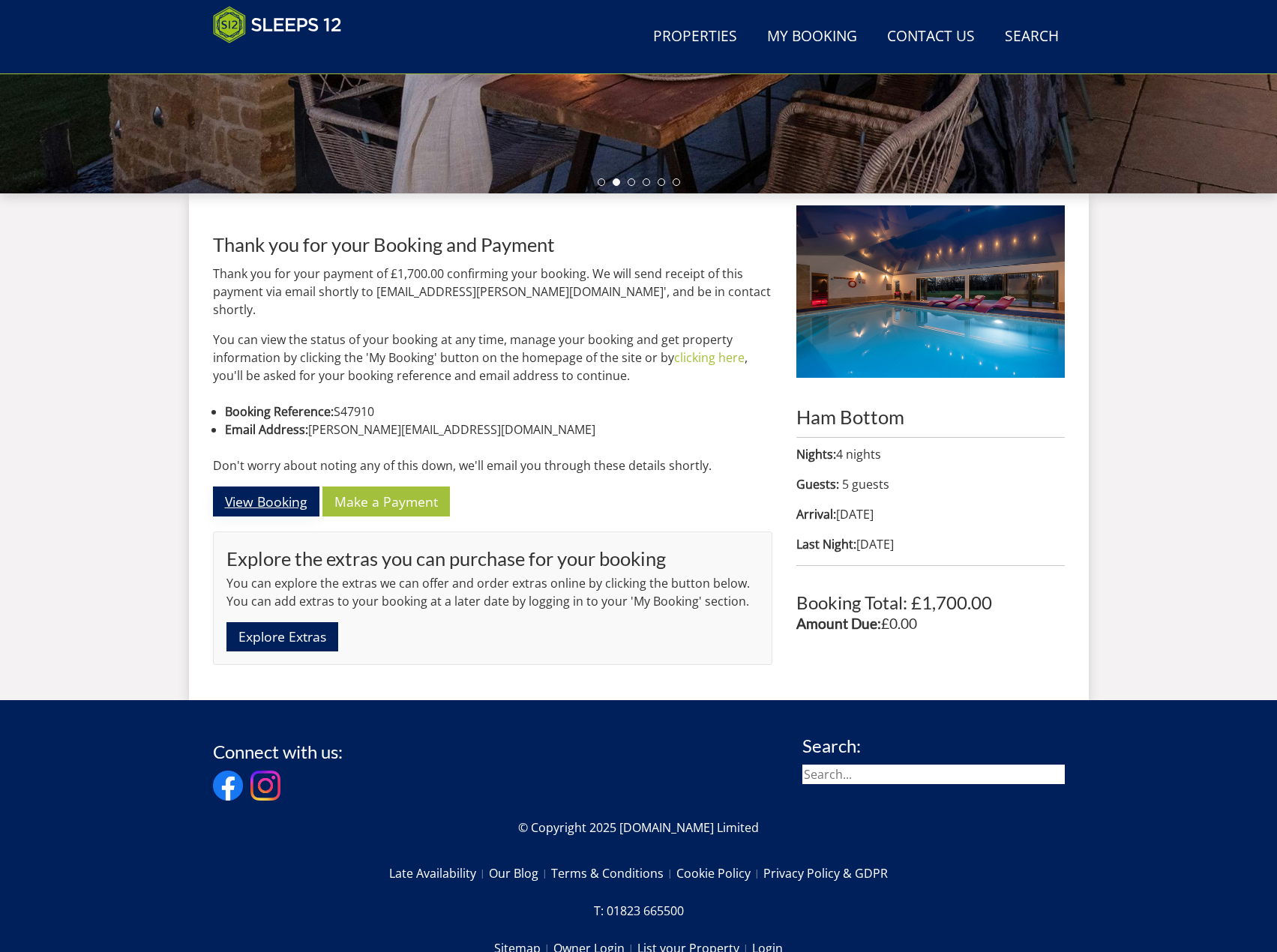
click at [277, 487] on link "View Booking" at bounding box center [265, 501] width 106 height 29
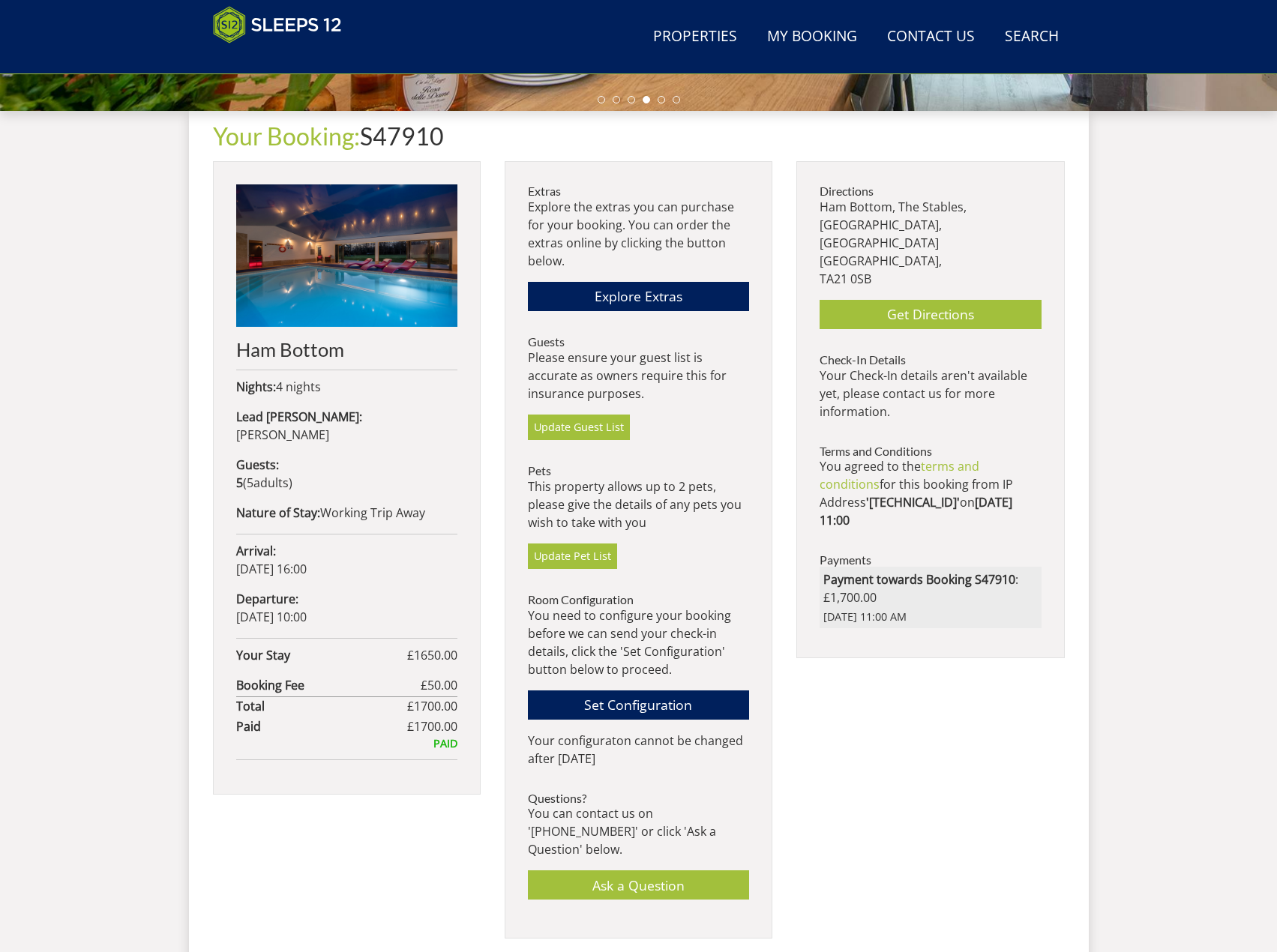
scroll to position [270, 0]
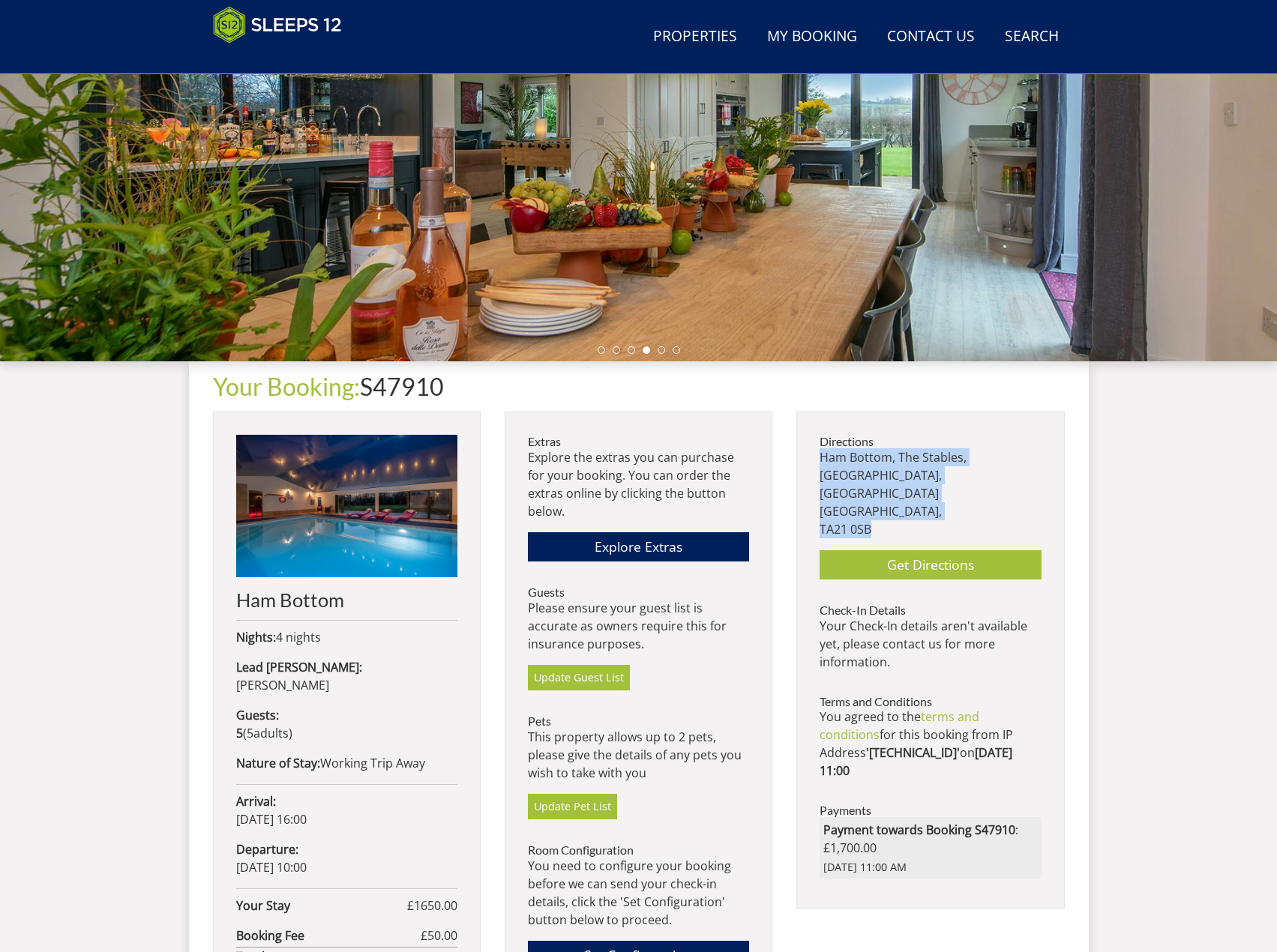
drag, startPoint x: 823, startPoint y: 460, endPoint x: 874, endPoint y: 515, distance: 75.0
click at [874, 515] on p "Ham Bottom, The Stables, Wellisford, Wellington Somerset, TA21 0SB" at bounding box center [930, 493] width 222 height 90
copy p "Ham Bottom, The Stables, Wellisford, Wellington Somerset, TA21 0SB"
